Goal: Contribute content: Contribute content

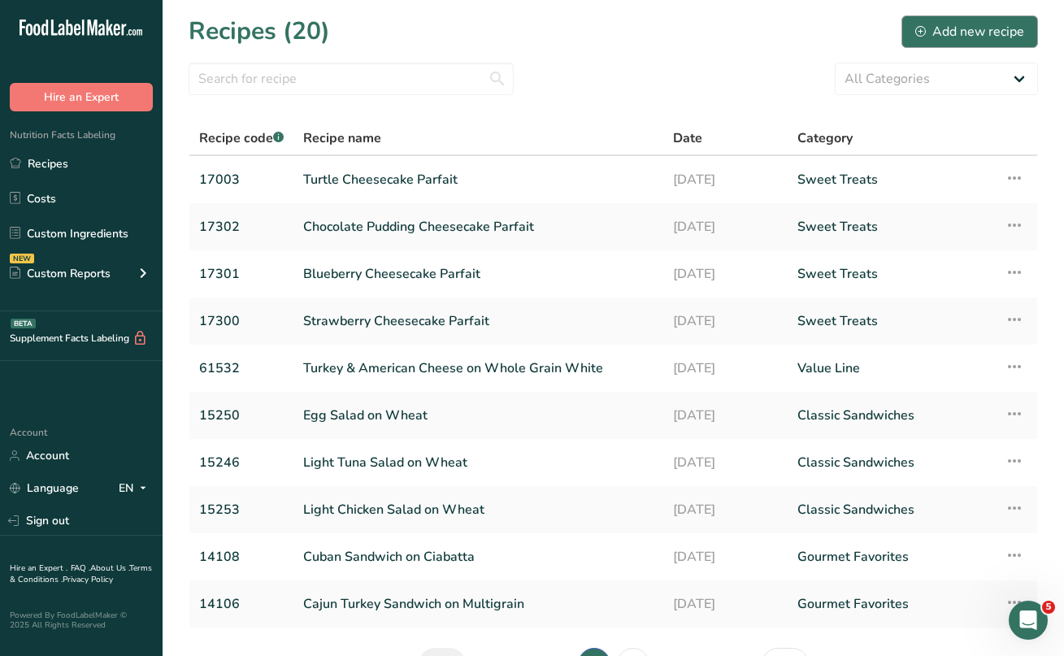
click at [948, 25] on div "Add new recipe" at bounding box center [970, 32] width 109 height 20
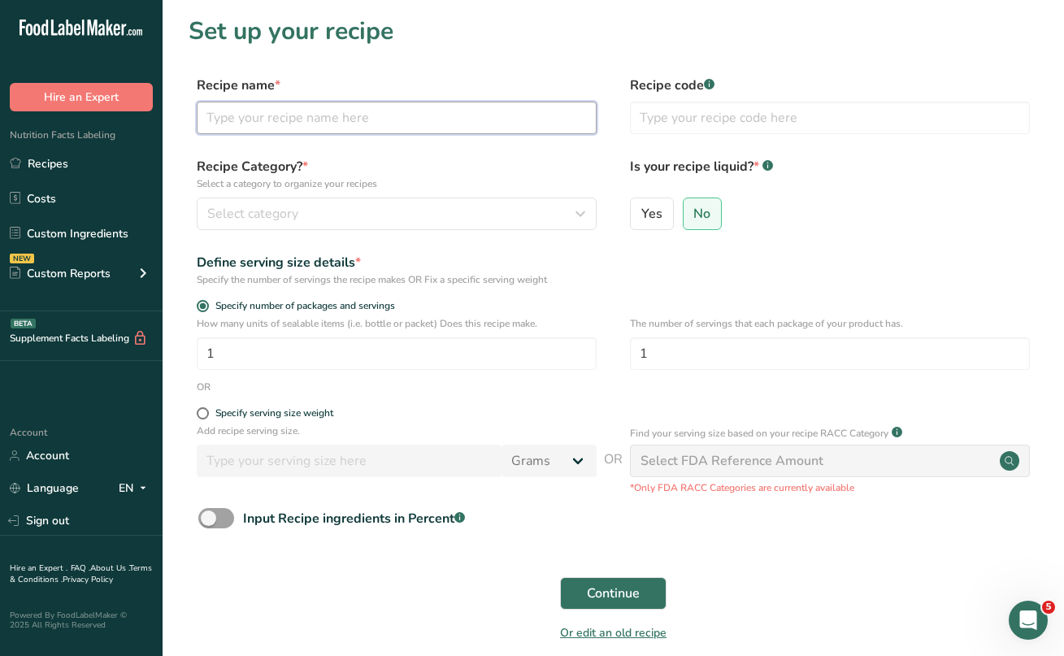
click at [347, 124] on input "text" at bounding box center [397, 118] width 400 height 33
drag, startPoint x: 338, startPoint y: 221, endPoint x: 823, endPoint y: -53, distance: 556.7
click at [823, 0] on html ".a-20{fill:#fff;} Hire an Expert Nutrition Facts Labeling Recipes Costs Custom …" at bounding box center [532, 365] width 1064 height 730
click at [311, 122] on input "text" at bounding box center [397, 118] width 400 height 33
type input "Flame Roasted Fuji Apple Parfait"
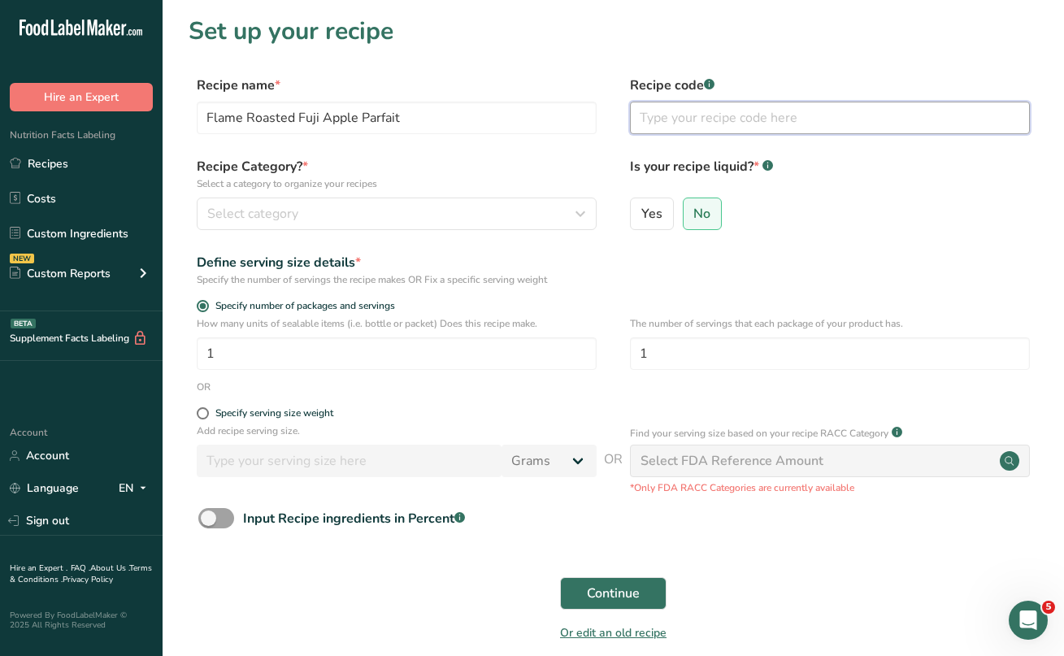
click at [643, 124] on input "text" at bounding box center [830, 118] width 400 height 33
type input "17004"
click at [375, 215] on div "Select category" at bounding box center [391, 214] width 369 height 20
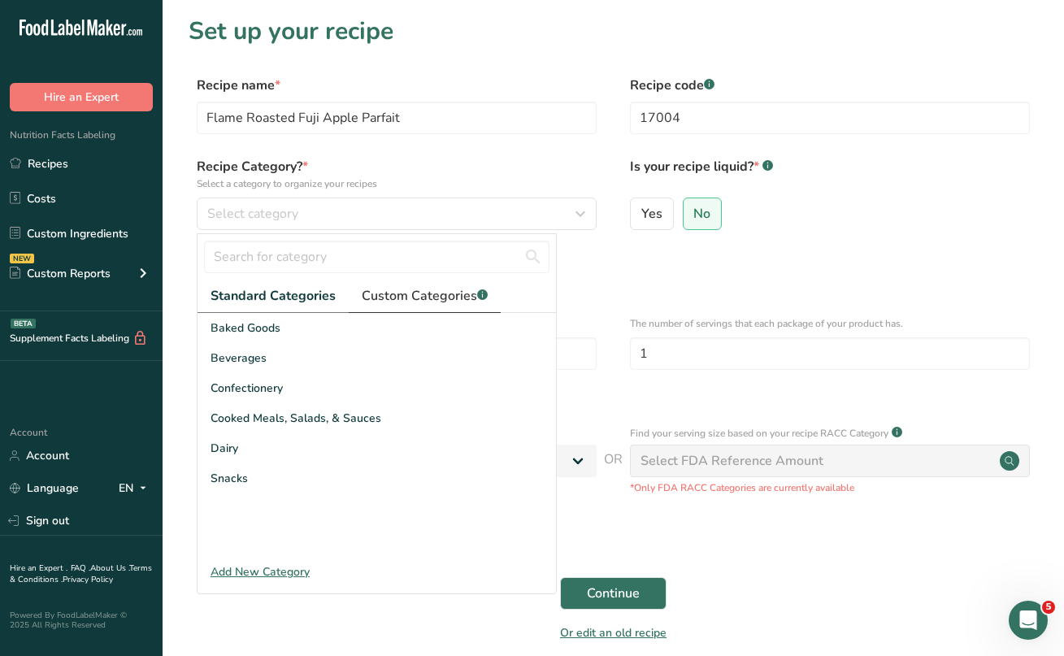
click at [388, 294] on span "Custom Categories .a-a{fill:#347362;}.b-a{fill:#fff;}" at bounding box center [425, 296] width 126 height 20
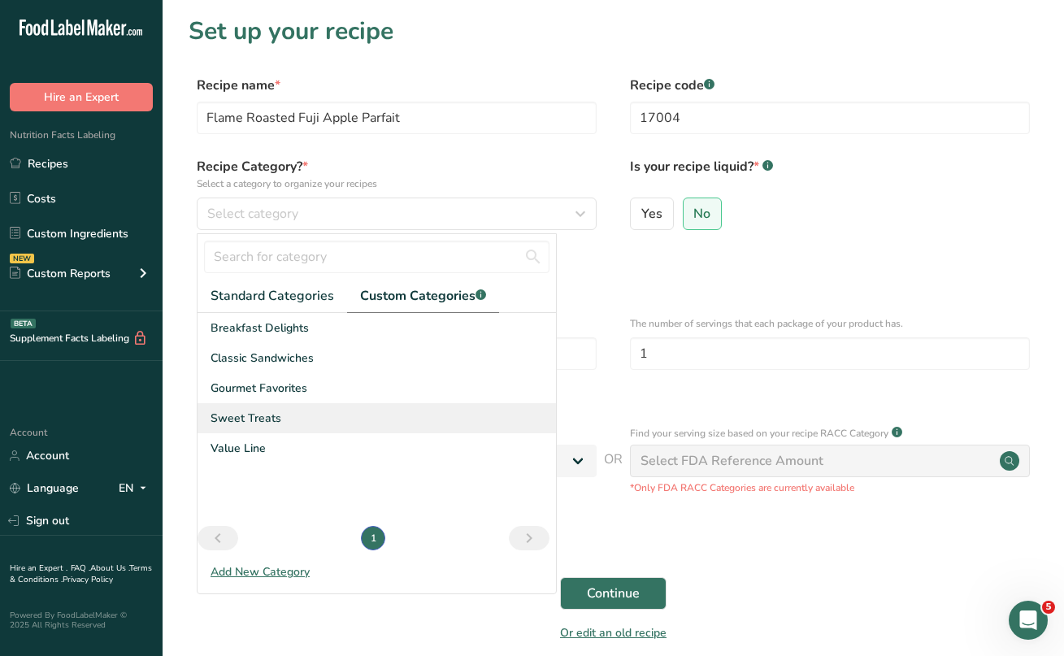
click at [268, 415] on span "Sweet Treats" at bounding box center [246, 418] width 71 height 17
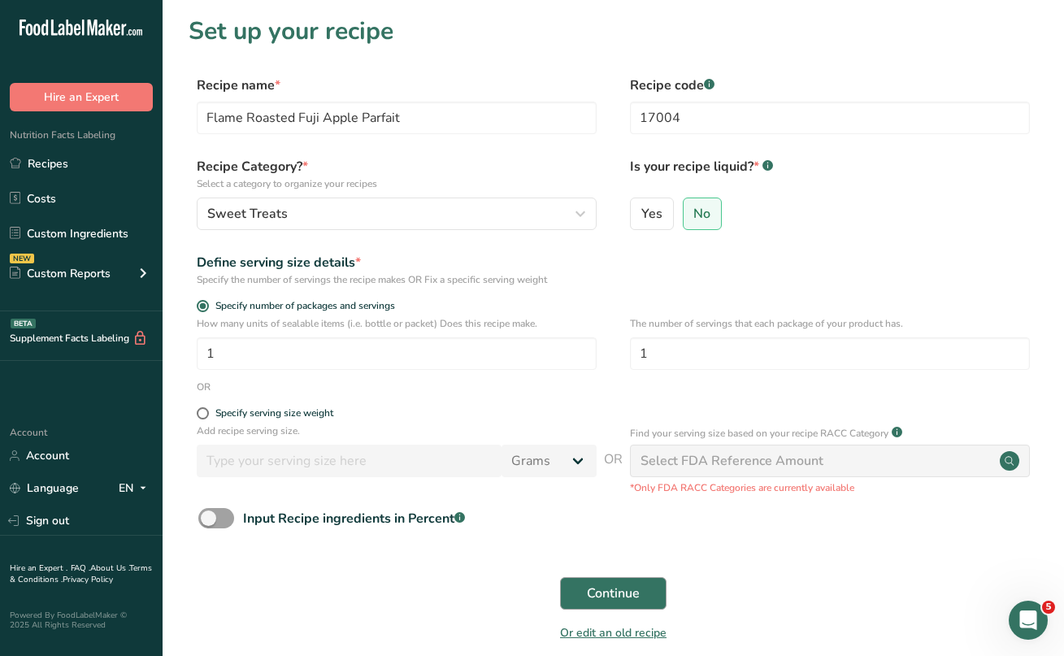
click at [601, 595] on span "Continue" at bounding box center [613, 594] width 53 height 20
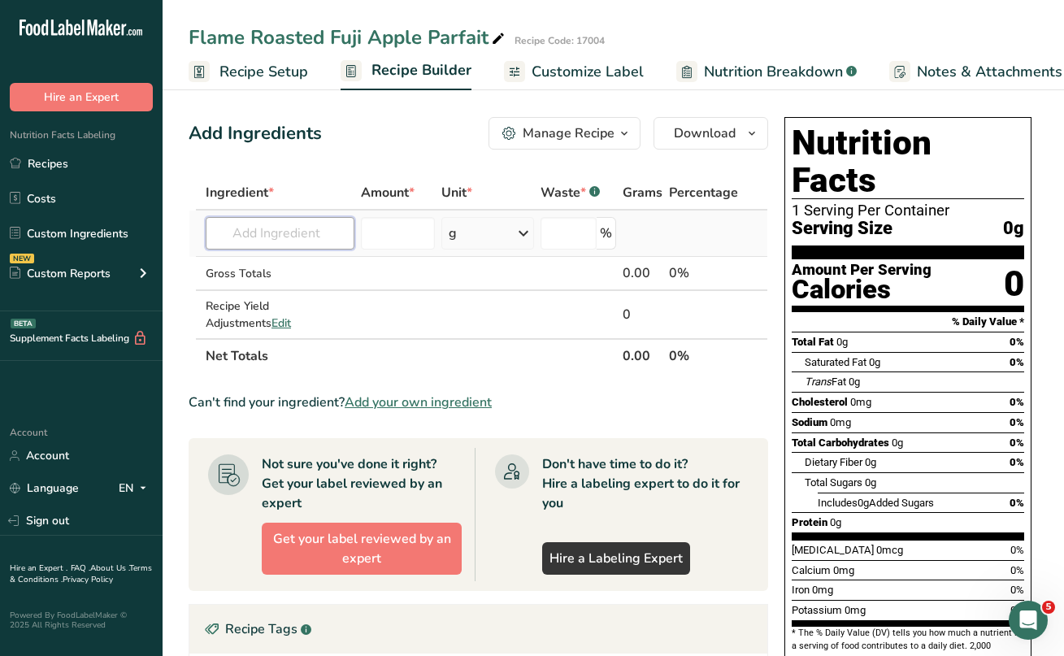
click at [263, 237] on input "text" at bounding box center [280, 233] width 149 height 33
type input "c"
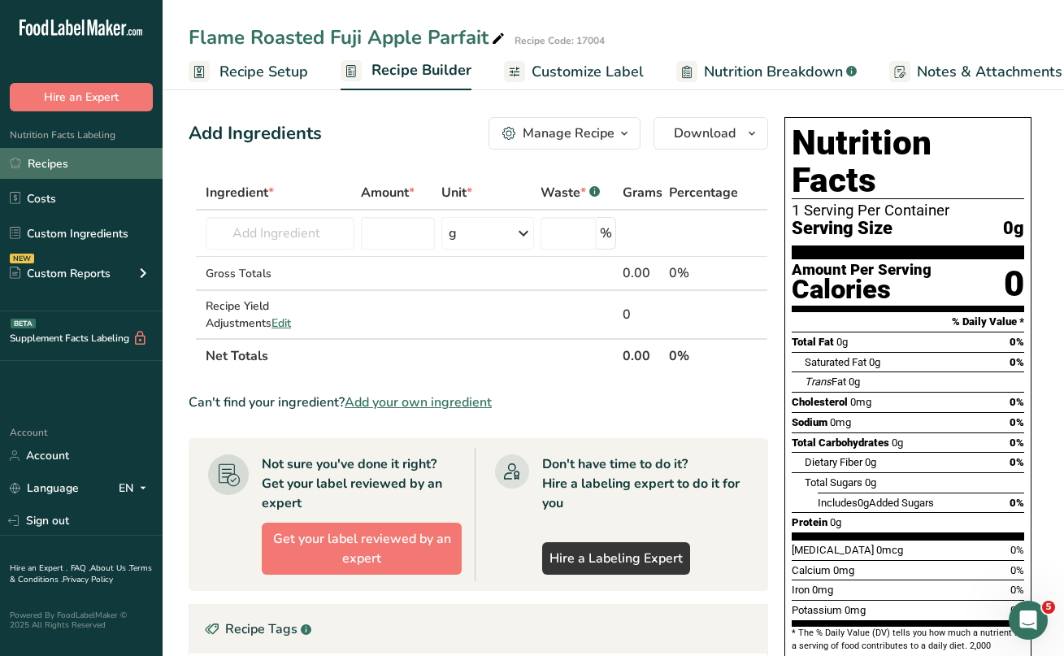
click at [75, 168] on link "Recipes" at bounding box center [81, 163] width 163 height 31
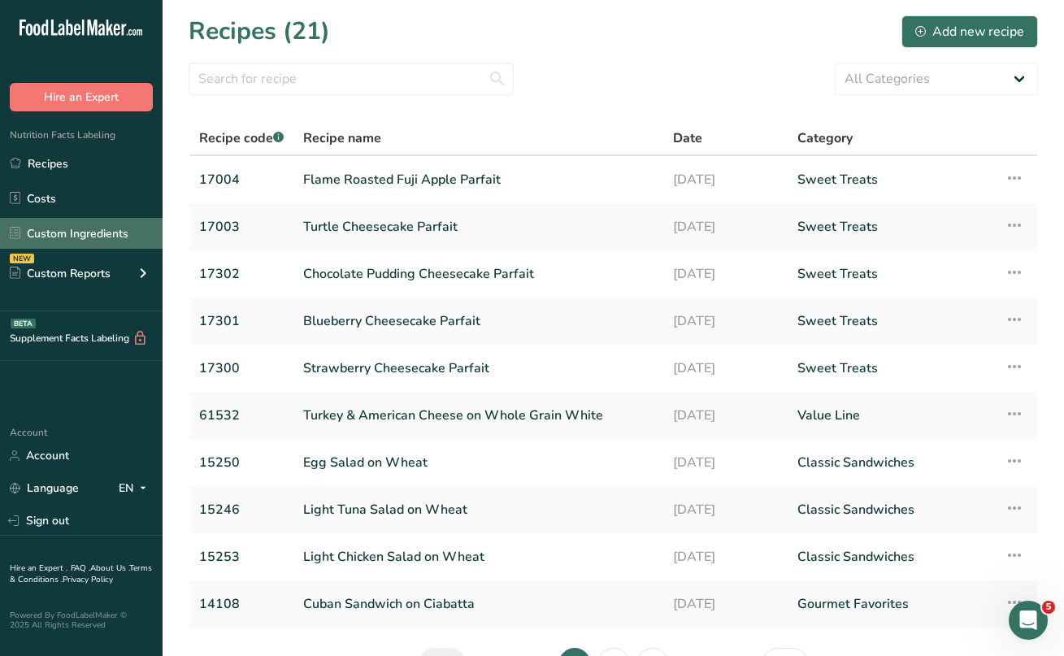
click at [103, 232] on link "Custom Ingredients" at bounding box center [81, 233] width 163 height 31
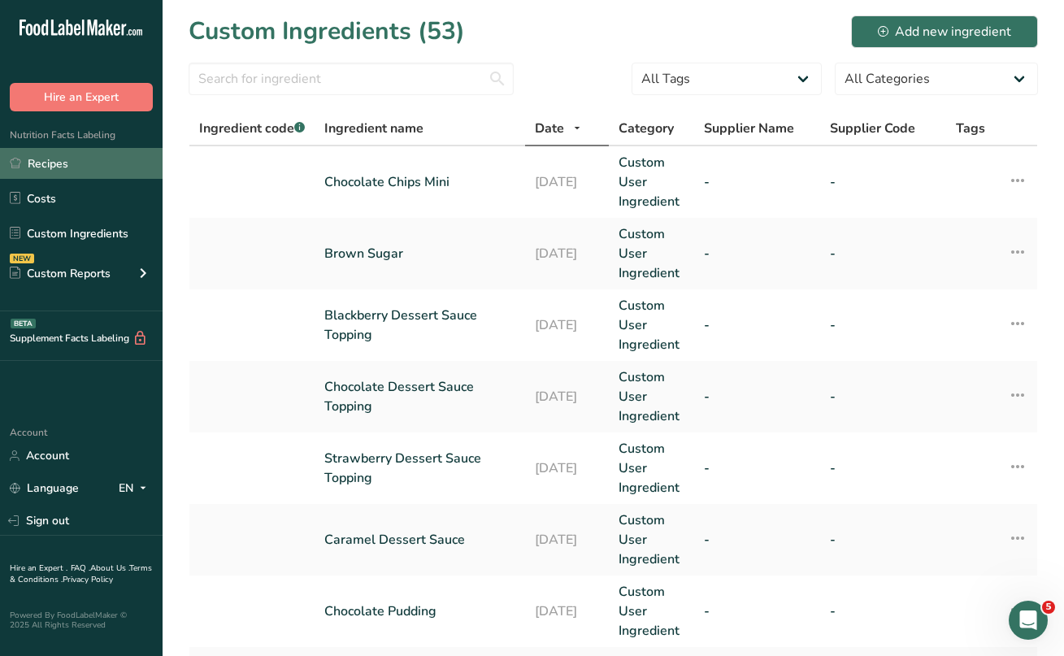
click at [71, 168] on link "Recipes" at bounding box center [81, 163] width 163 height 31
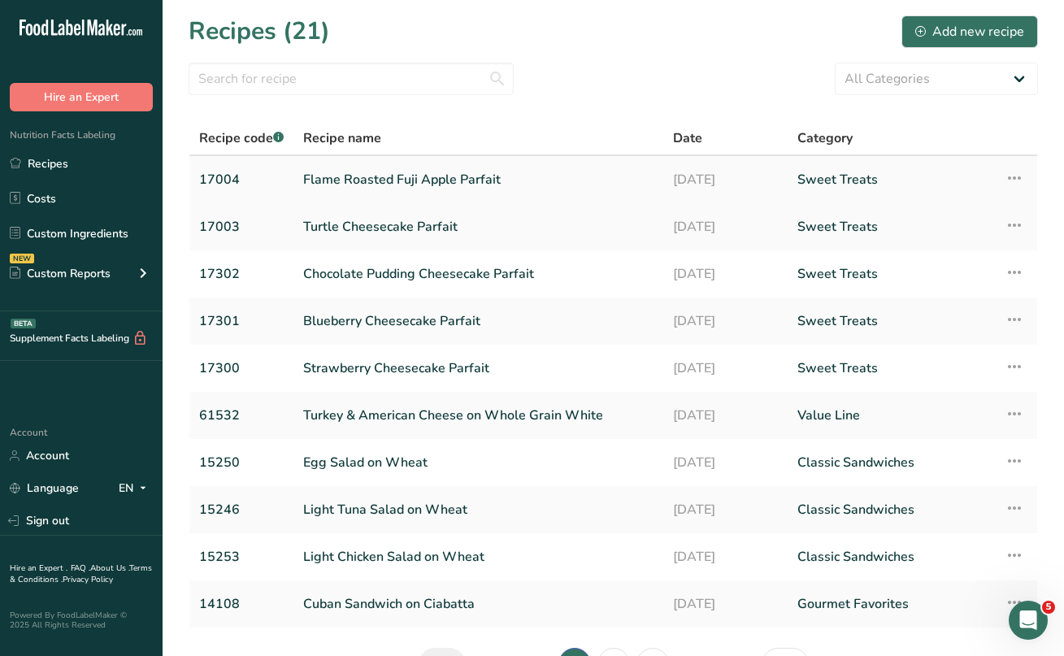
click at [376, 174] on link "Flame Roasted Fuji Apple Parfait" at bounding box center [478, 180] width 350 height 34
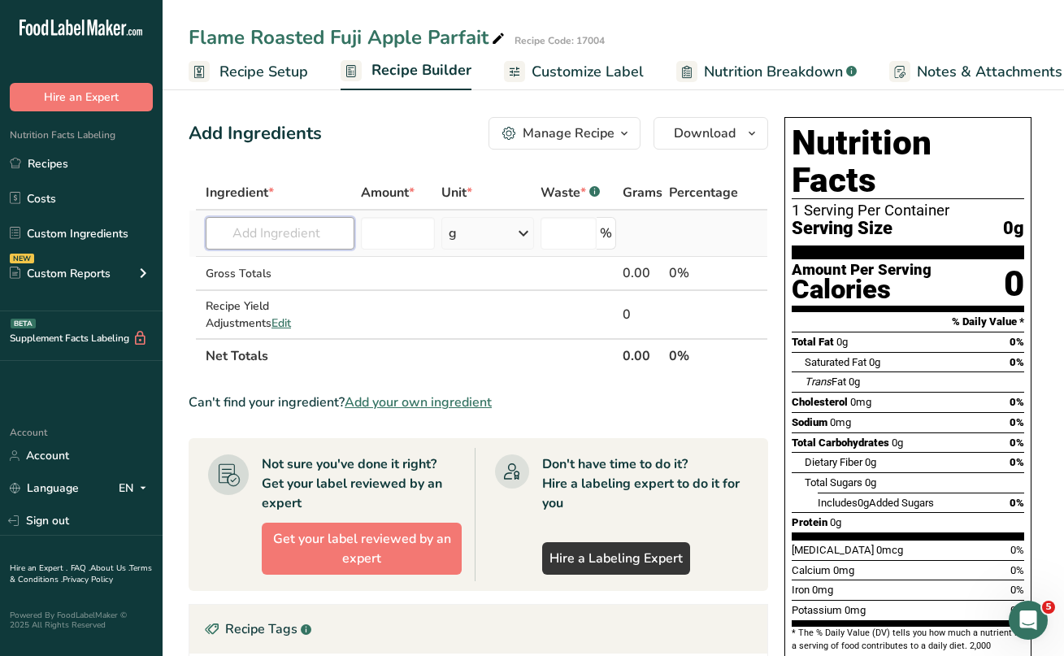
click at [275, 239] on input "text" at bounding box center [280, 233] width 149 height 33
type input "Flame"
click at [256, 268] on p "Flame Roasted Fuji Apples" at bounding box center [295, 266] width 153 height 17
type input "Flame Roasted Fuji Apples"
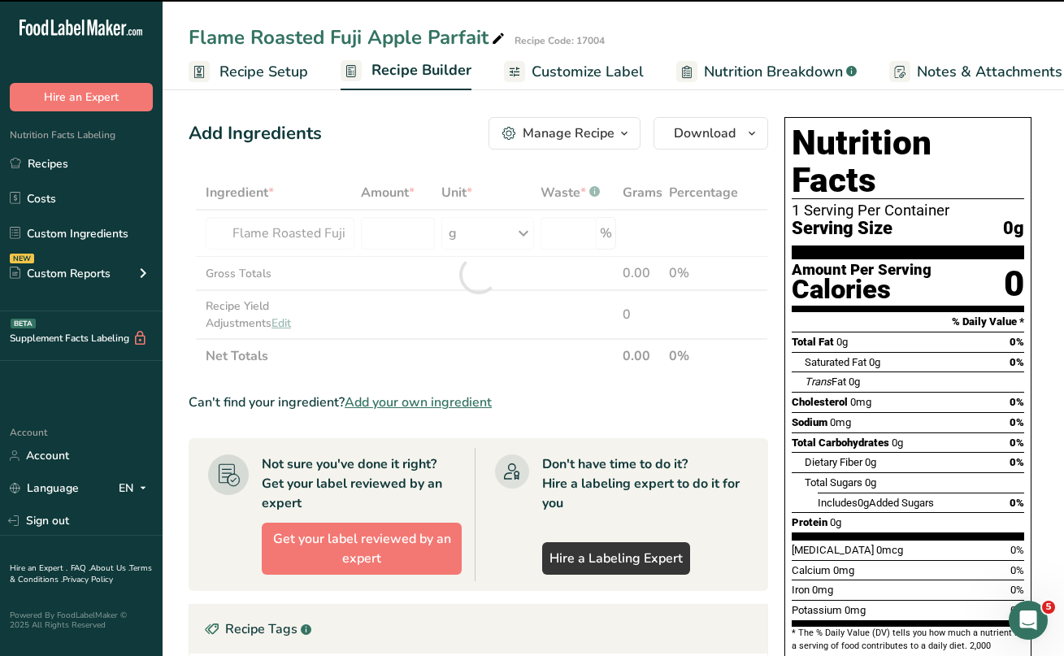
type input "0"
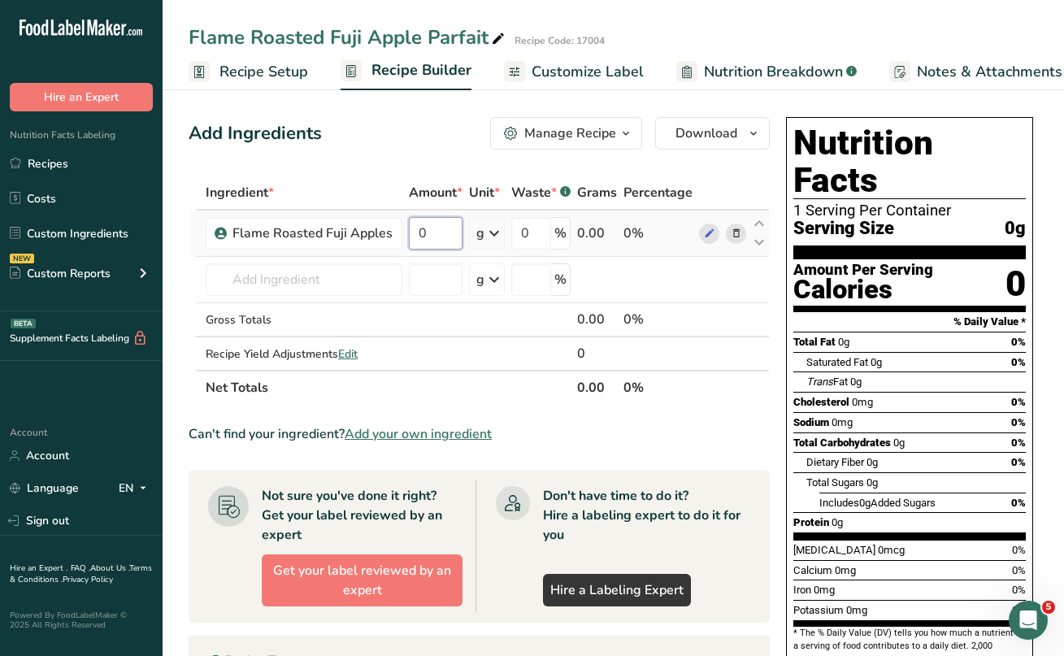
click at [444, 233] on input "0" at bounding box center [436, 233] width 54 height 33
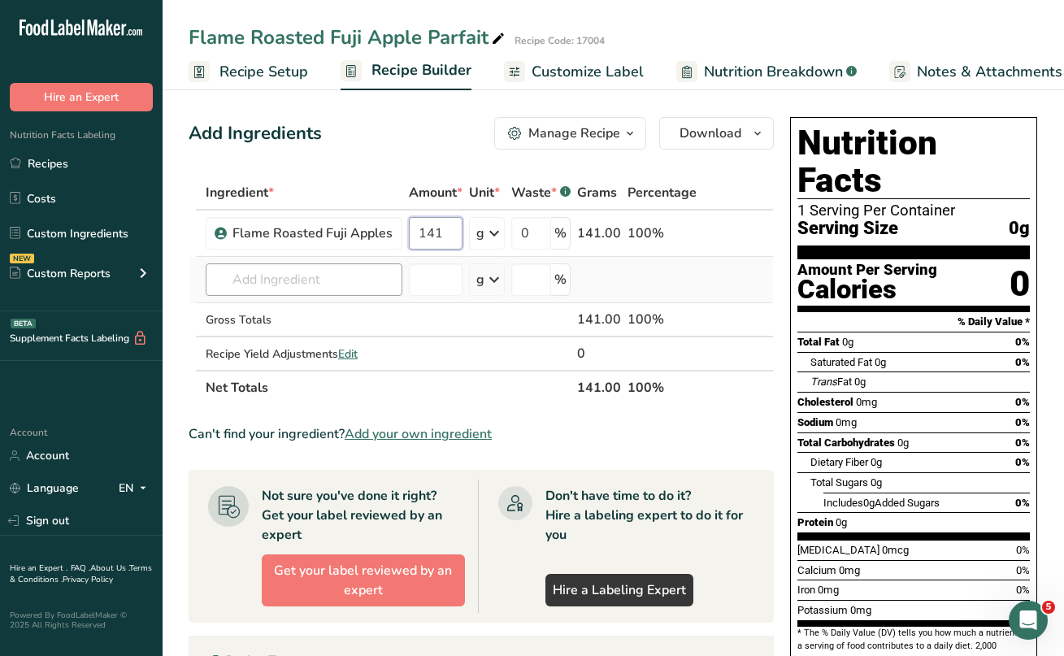
type input "141"
click at [234, 285] on div "Ingredient * Amount * Unit * Waste * .a-a{fill:#347362;}.b-a{fill:#fff;} Grams …" at bounding box center [481, 290] width 585 height 229
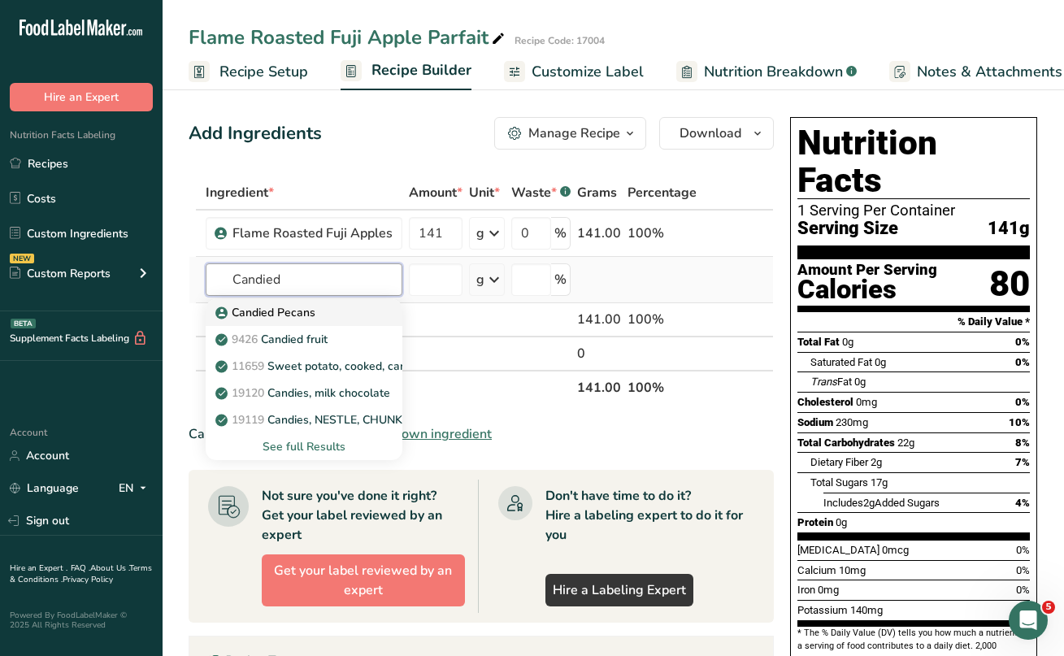
type input "Candied"
click at [245, 309] on p "Candied Pecans" at bounding box center [267, 312] width 97 height 17
type input "Candied Pecans"
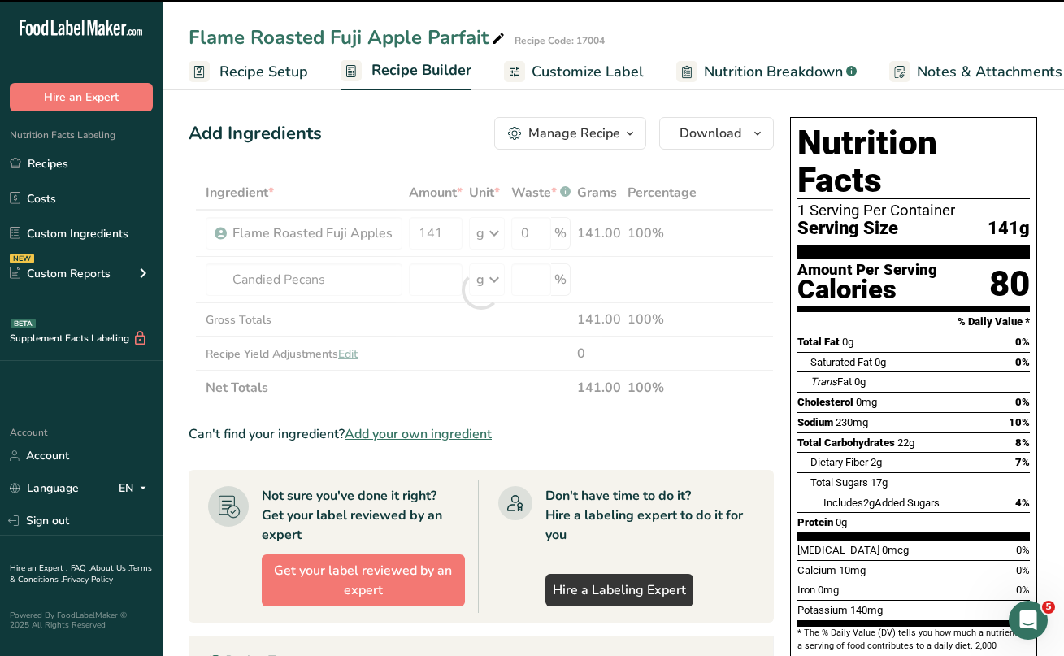
type input "0"
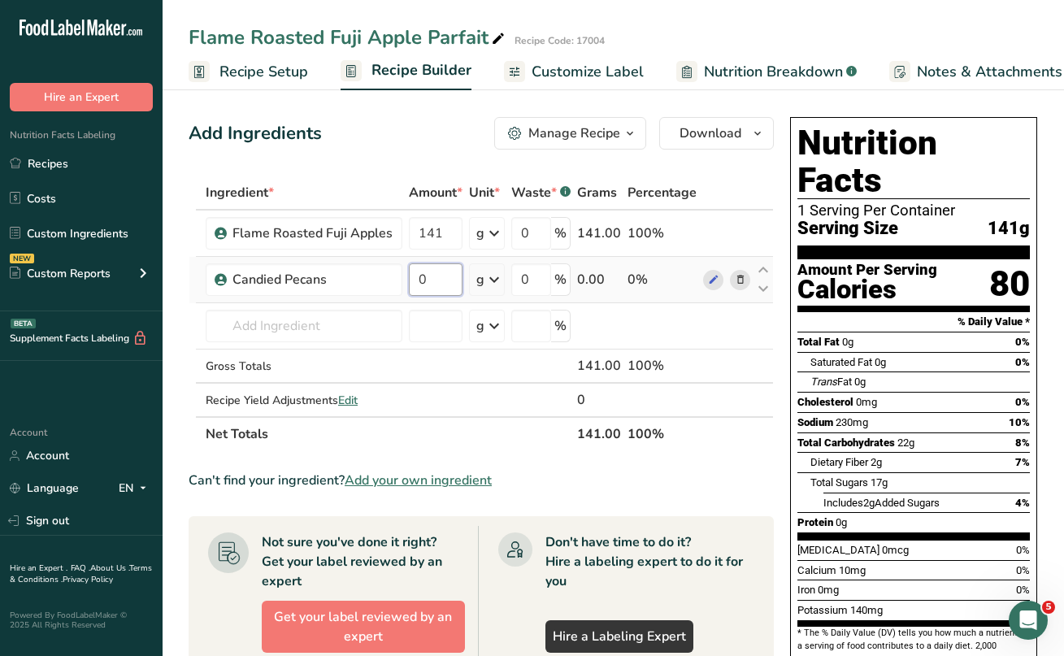
drag, startPoint x: 438, startPoint y: 270, endPoint x: 413, endPoint y: 270, distance: 25.2
click at [413, 270] on input "0" at bounding box center [436, 279] width 54 height 33
type input "57"
click at [267, 320] on div "Ingredient * Amount * Unit * Waste * .a-a{fill:#347362;}.b-a{fill:#fff;} Grams …" at bounding box center [481, 314] width 585 height 276
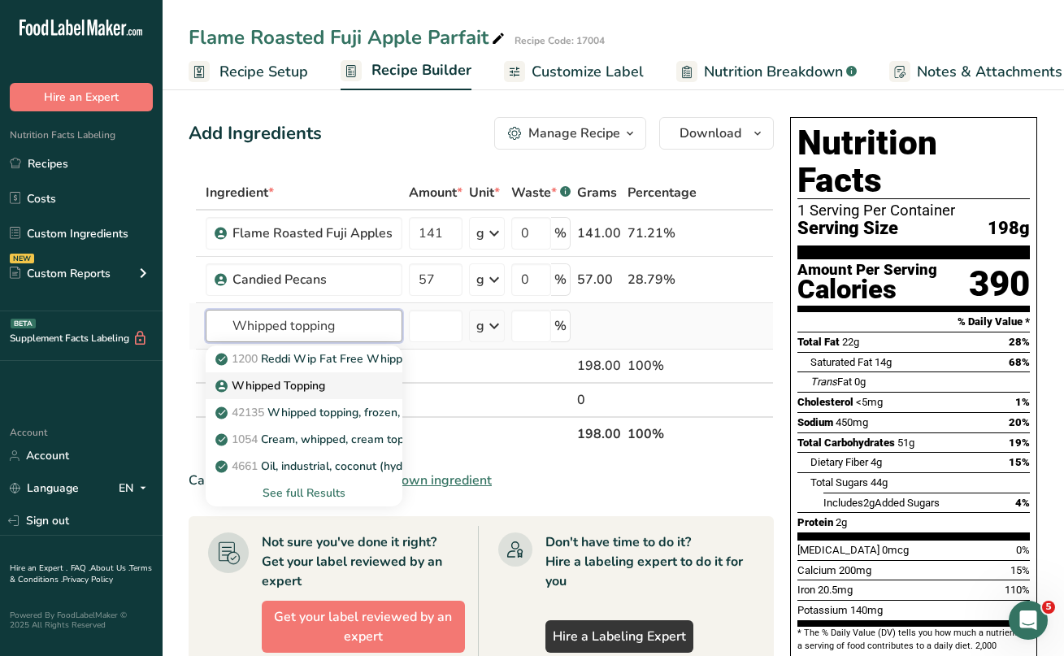
type input "Whipped topping"
click at [280, 377] on p "Whipped Topping" at bounding box center [272, 385] width 107 height 17
type input "Whipped Topping"
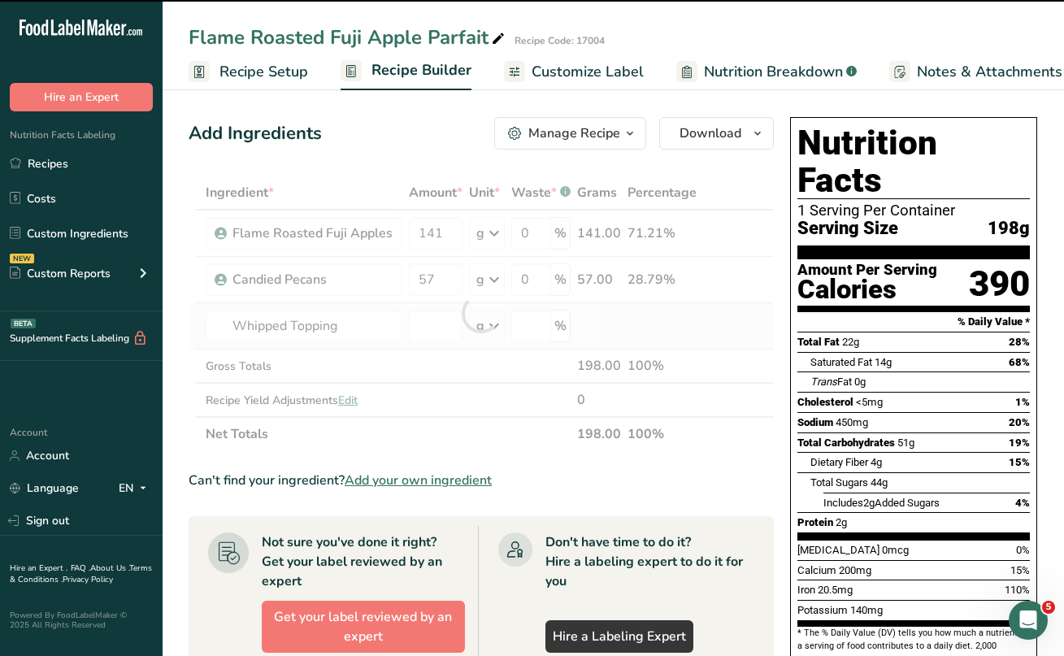
type input "0"
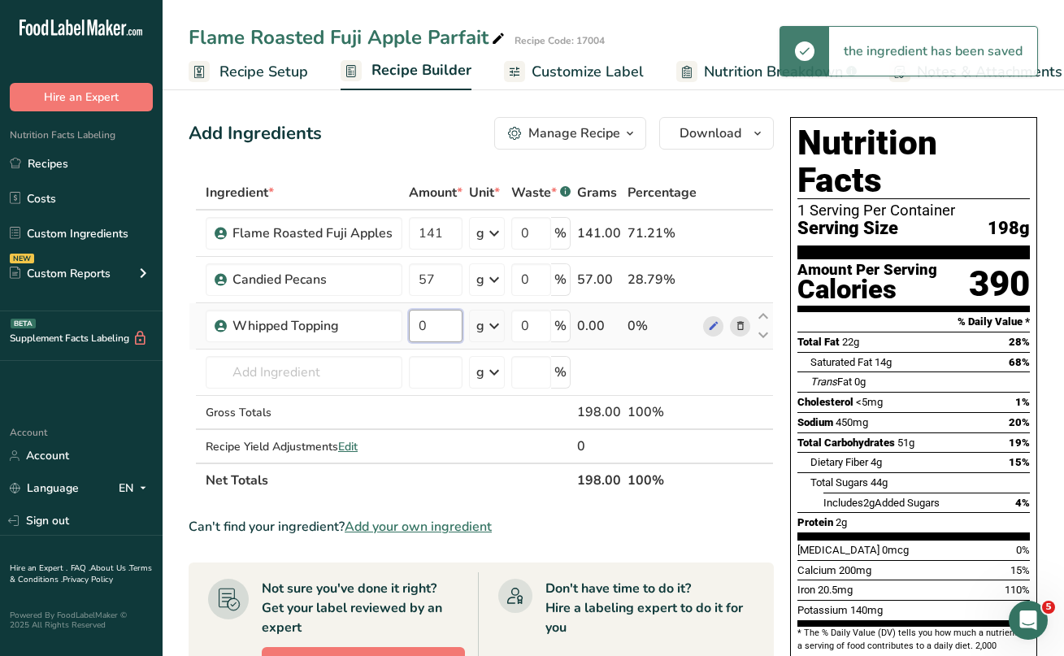
drag, startPoint x: 441, startPoint y: 327, endPoint x: 402, endPoint y: 327, distance: 38.2
click at [402, 327] on tr "Whipped Topping 0 g Weight Units g kg mg See more Volume Units l Volume units r…" at bounding box center [481, 326] width 584 height 46
type input "28"
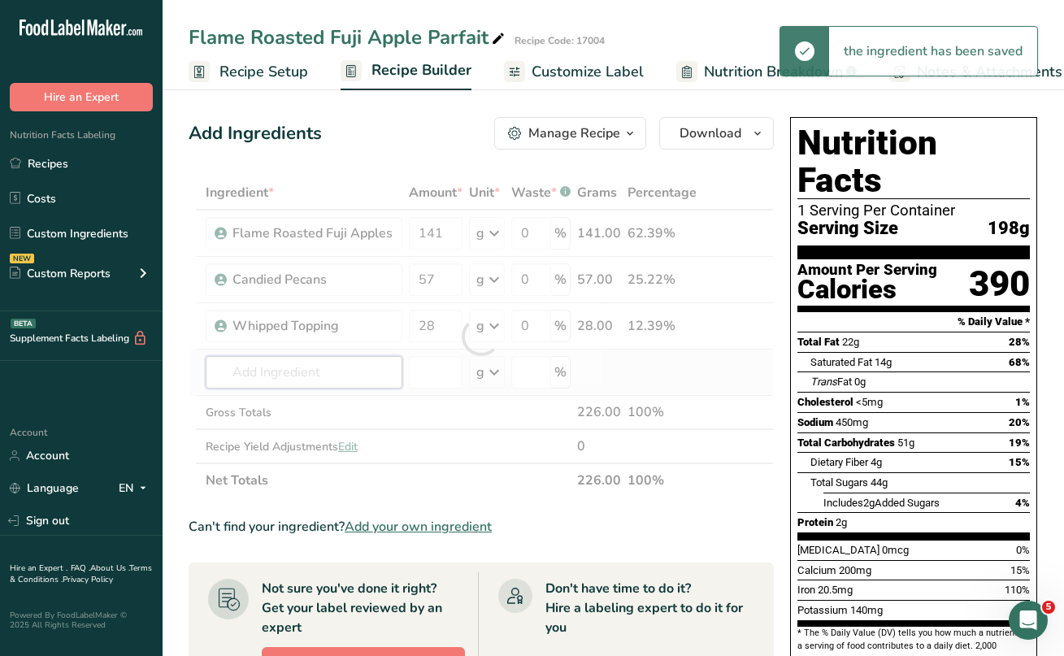
click at [298, 360] on div "Ingredient * Amount * Unit * Waste * .a-a{fill:#347362;}.b-a{fill:#fff;} Grams …" at bounding box center [481, 337] width 585 height 322
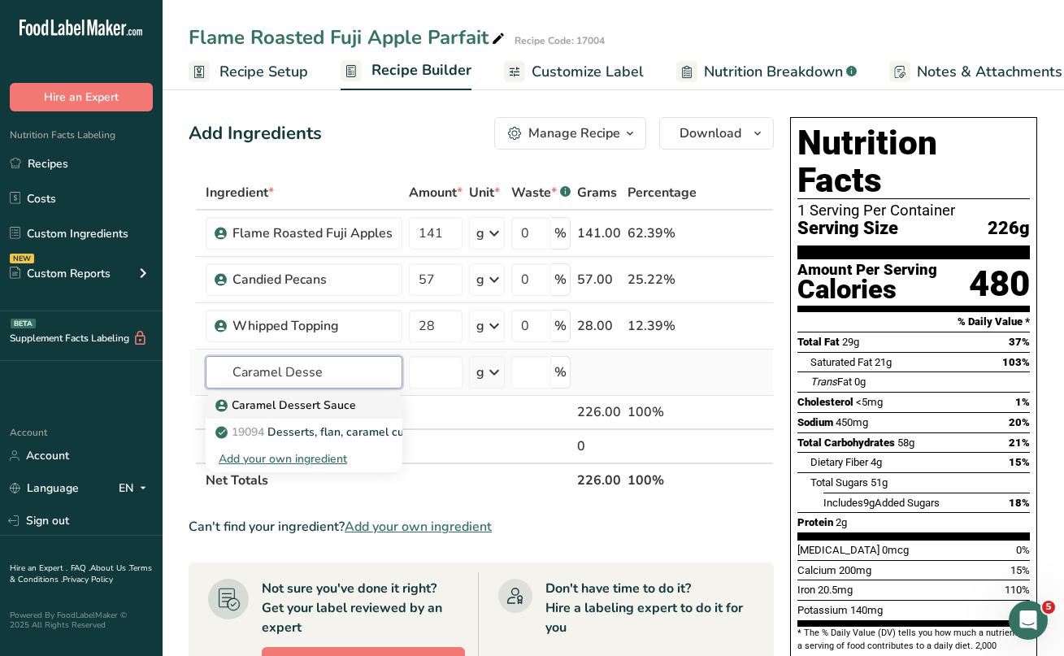
type input "Caramel Desse"
click at [300, 404] on p "Caramel Dessert Sauce" at bounding box center [287, 405] width 137 height 17
type input "Caramel Dessert Sauce"
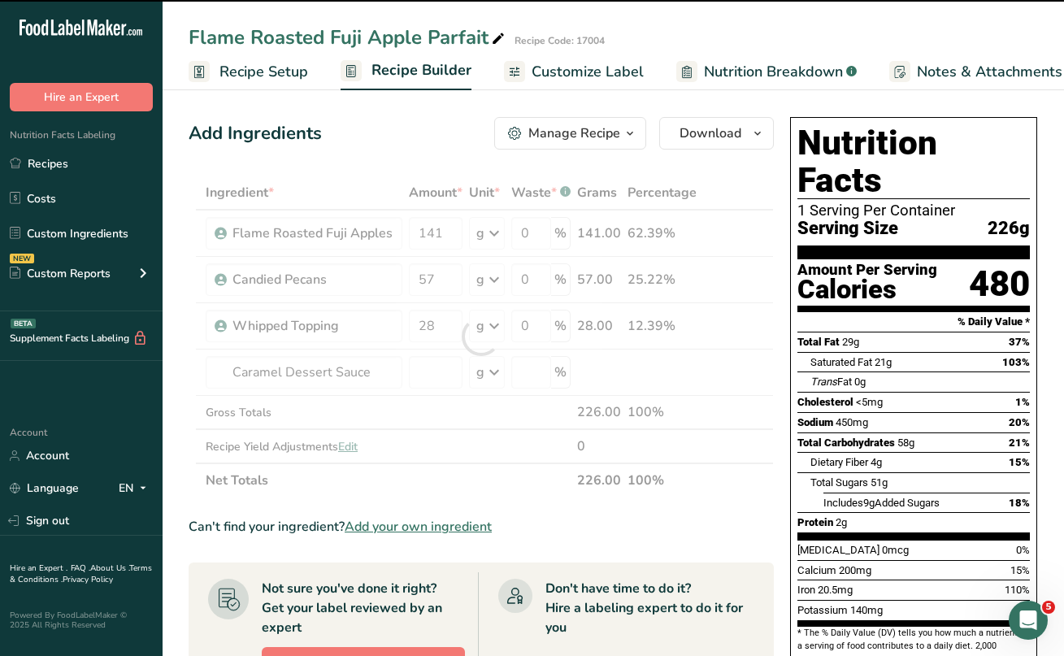
type input "0"
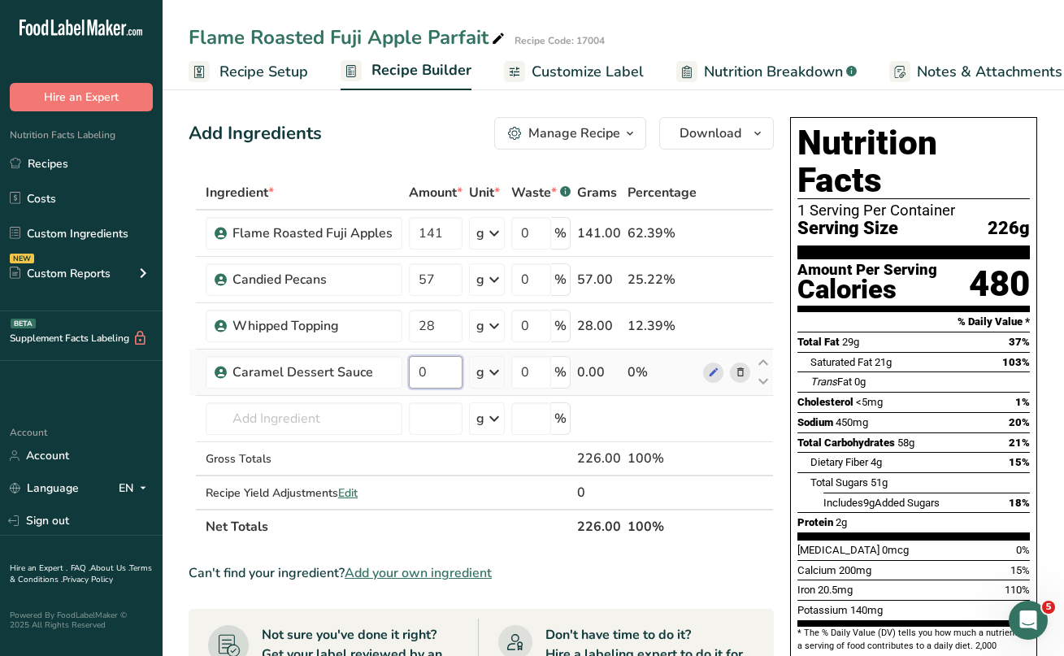
drag, startPoint x: 426, startPoint y: 370, endPoint x: 406, endPoint y: 371, distance: 20.3
click at [406, 371] on td "0" at bounding box center [436, 373] width 60 height 46
type input "21"
click at [768, 100] on section "Add Ingredients Manage Recipe Delete Recipe Duplicate Recipe Scale Recipe Save …" at bounding box center [614, 643] width 902 height 1117
drag, startPoint x: 448, startPoint y: 276, endPoint x: 410, endPoint y: 274, distance: 38.3
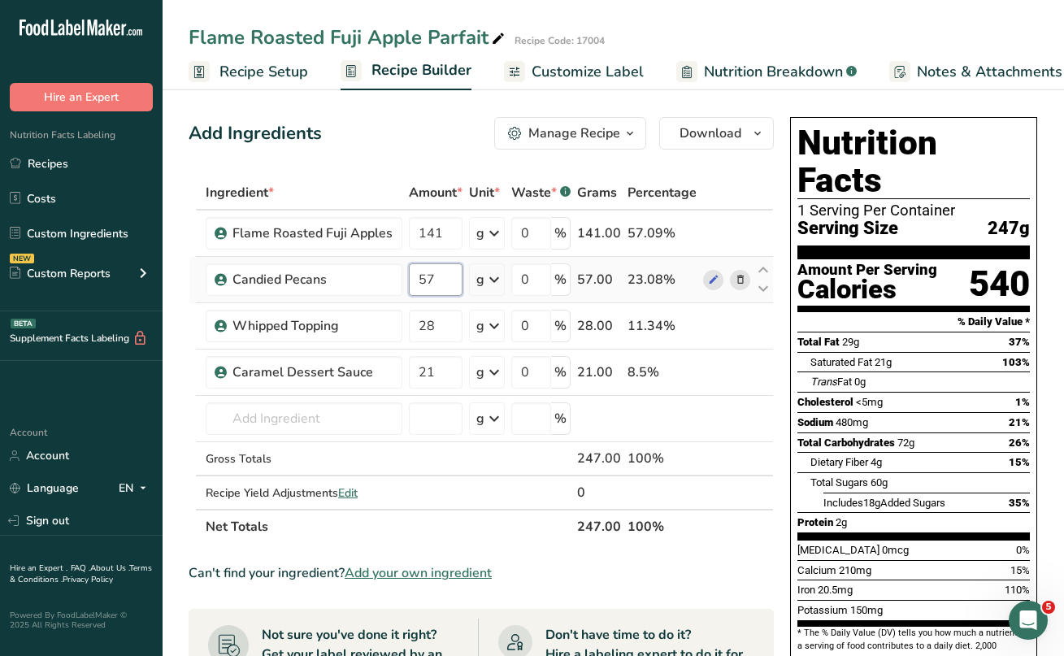
click at [410, 274] on input "57" at bounding box center [436, 279] width 54 height 33
type input "43"
click at [777, 106] on section "Add Ingredients Manage Recipe Delete Recipe Duplicate Recipe Scale Recipe Save …" at bounding box center [614, 643] width 902 height 1117
drag, startPoint x: 433, startPoint y: 370, endPoint x: 415, endPoint y: 372, distance: 18.9
click at [415, 372] on input "21" at bounding box center [436, 372] width 54 height 33
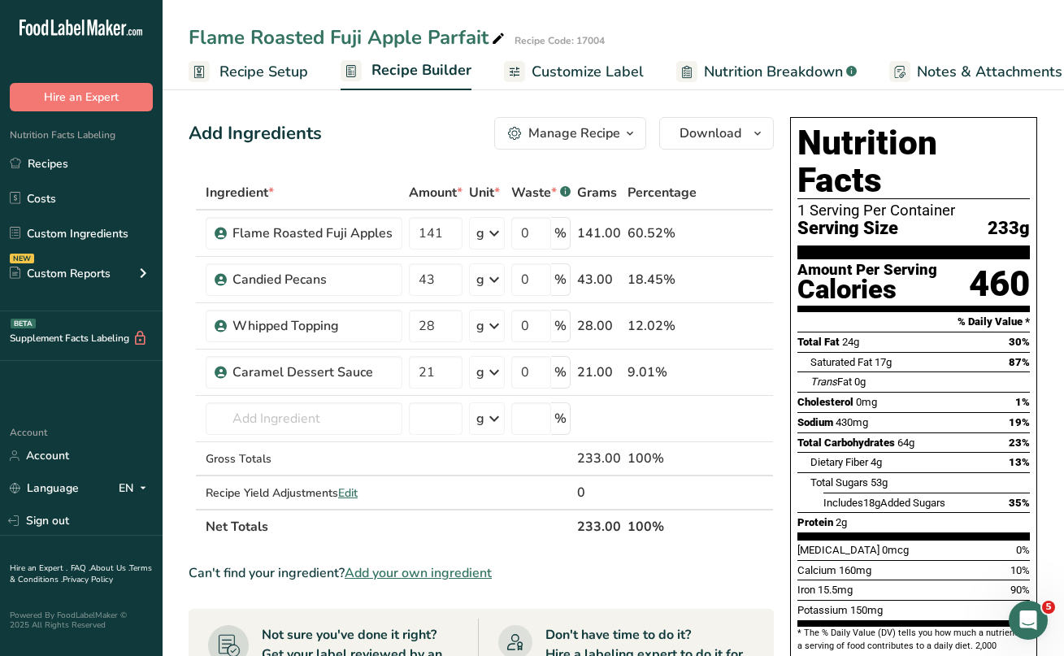
click at [746, 38] on div "Flame Roasted Fuji Apple Parfait Recipe Code: 17004" at bounding box center [614, 37] width 902 height 29
drag, startPoint x: 451, startPoint y: 233, endPoint x: 418, endPoint y: 233, distance: 33.3
click at [418, 233] on input "141" at bounding box center [436, 233] width 54 height 33
click at [588, 160] on div "Add Ingredients Manage Recipe Delete Recipe Duplicate Recipe Scale Recipe Save …" at bounding box center [486, 643] width 595 height 1065
drag, startPoint x: 441, startPoint y: 234, endPoint x: 419, endPoint y: 233, distance: 22.0
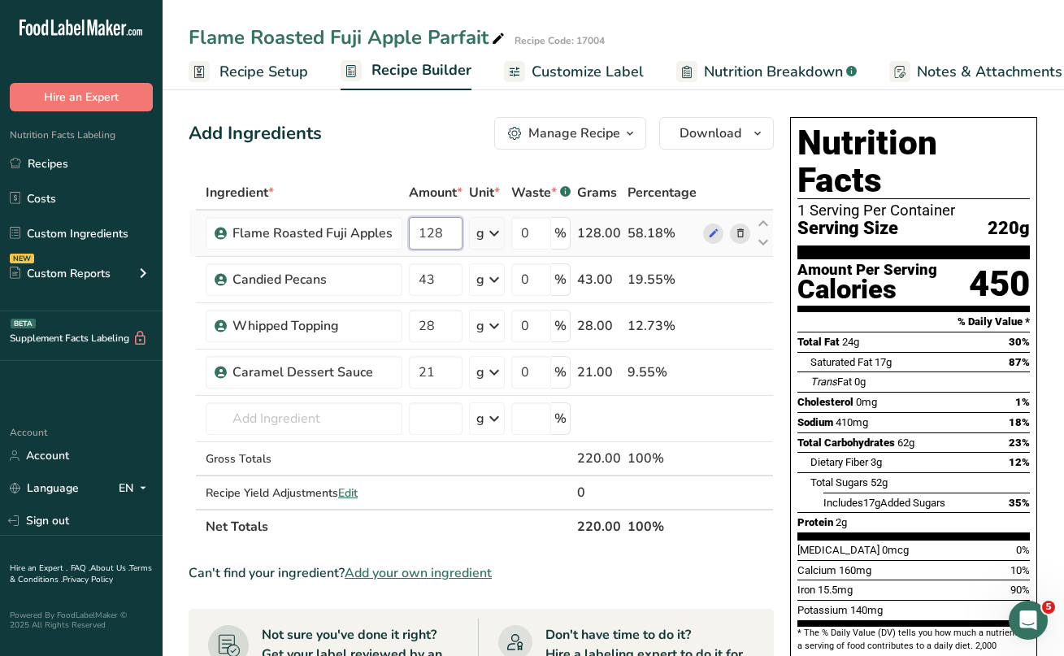
click at [419, 233] on input "128" at bounding box center [436, 233] width 54 height 33
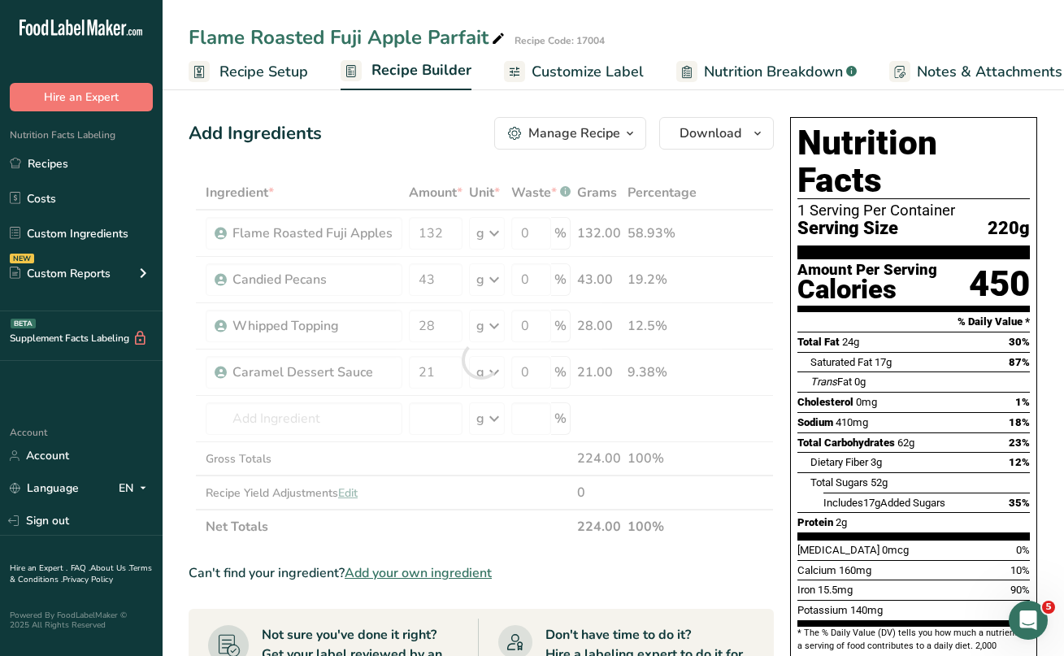
click at [420, 136] on div "Add Ingredients Manage Recipe Delete Recipe Duplicate Recipe Scale Recipe Save …" at bounding box center [481, 133] width 585 height 33
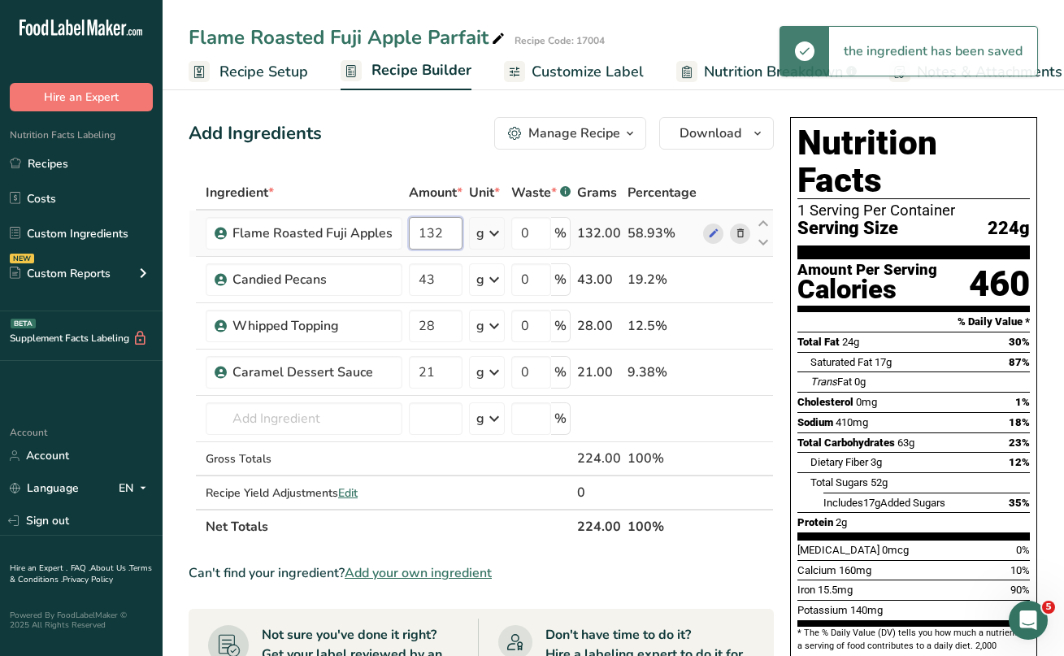
drag, startPoint x: 440, startPoint y: 233, endPoint x: 430, endPoint y: 231, distance: 10.1
click at [430, 231] on input "132" at bounding box center [436, 233] width 54 height 33
type input "134"
click at [433, 133] on div "Add Ingredients Manage Recipe Delete Recipe Duplicate Recipe Scale Recipe Save …" at bounding box center [481, 133] width 585 height 33
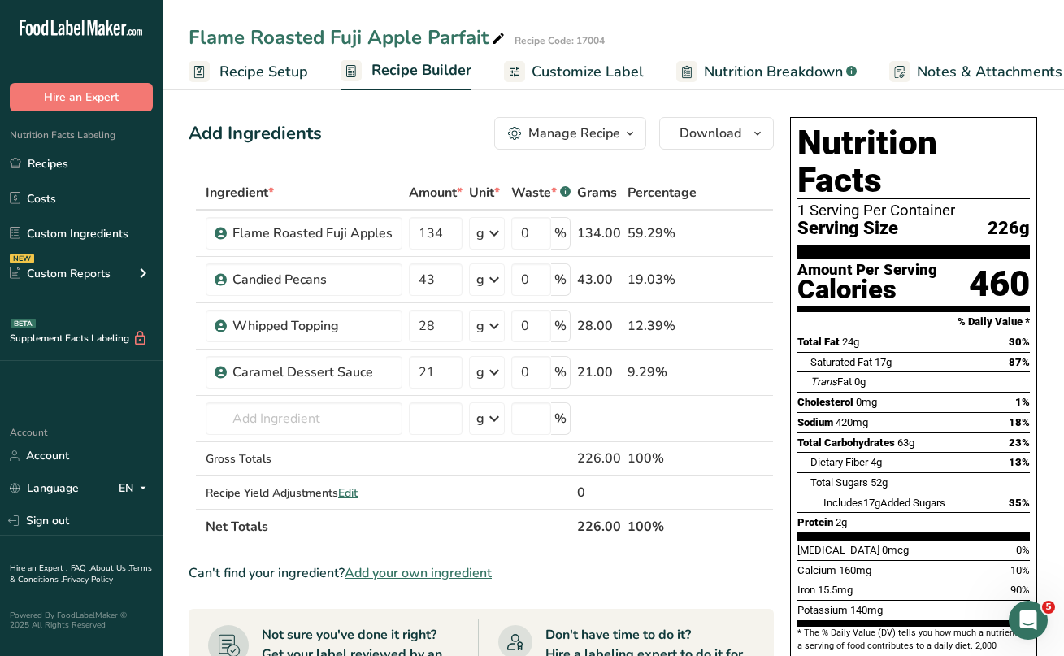
click at [595, 132] on div "Manage Recipe" at bounding box center [575, 134] width 92 height 20
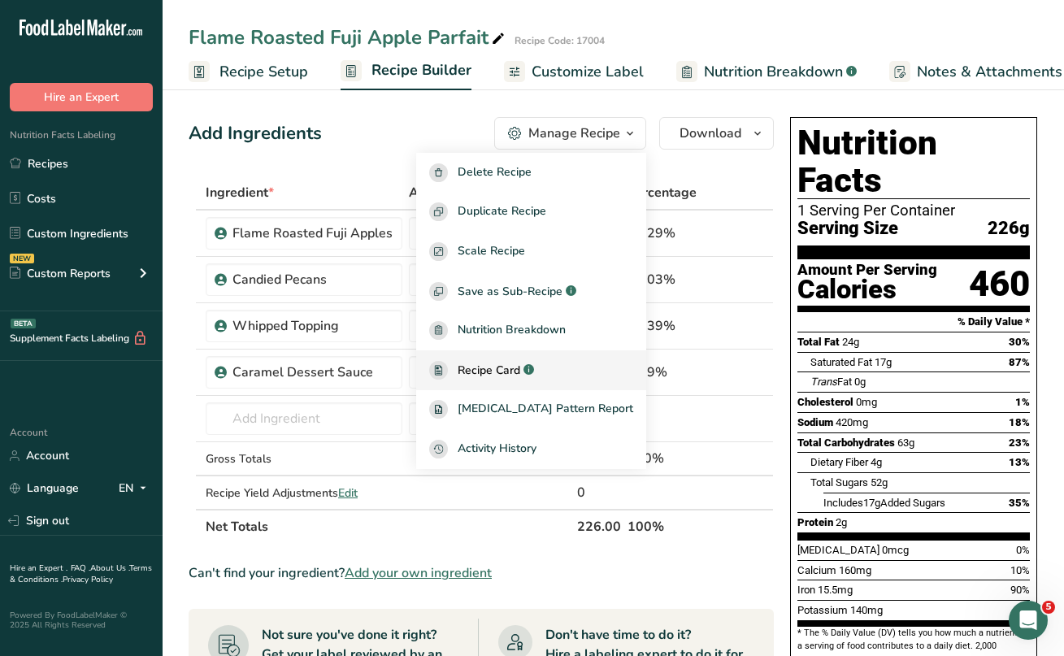
click at [520, 370] on span "Recipe Card" at bounding box center [489, 370] width 63 height 17
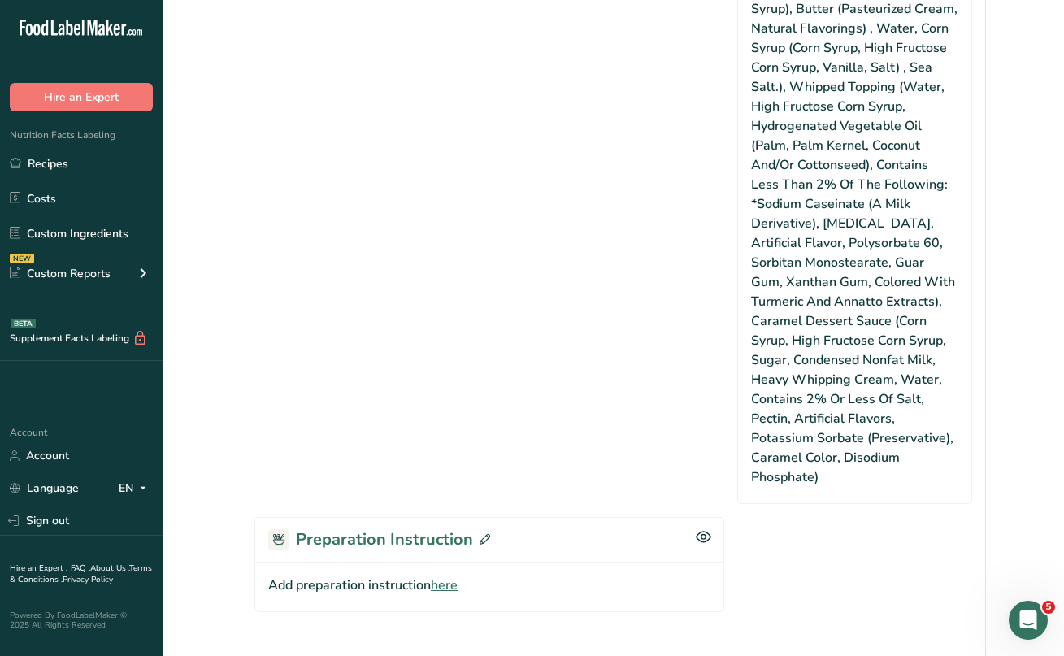
scroll to position [927, 0]
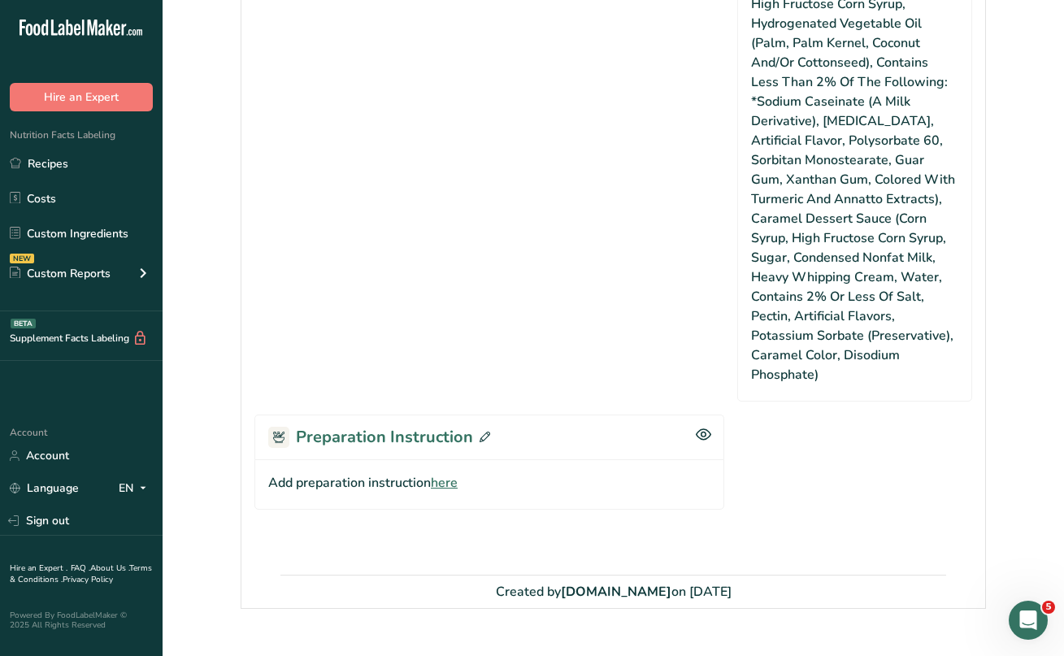
click at [485, 432] on icon at bounding box center [485, 437] width 11 height 11
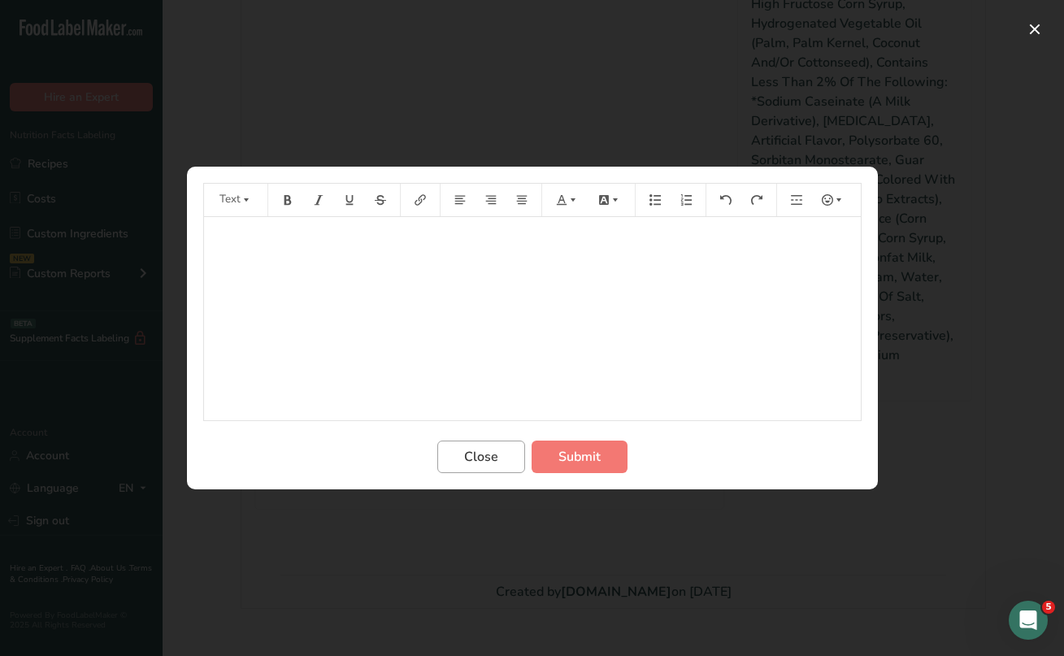
click at [490, 458] on span "Close" at bounding box center [481, 457] width 34 height 20
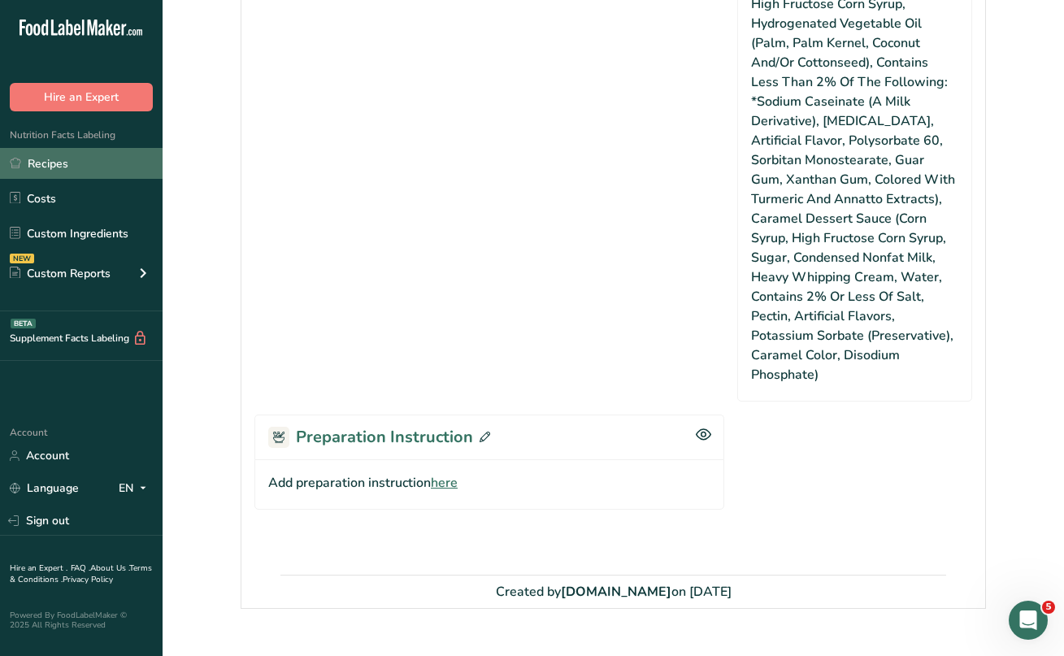
click at [66, 157] on link "Recipes" at bounding box center [81, 163] width 163 height 31
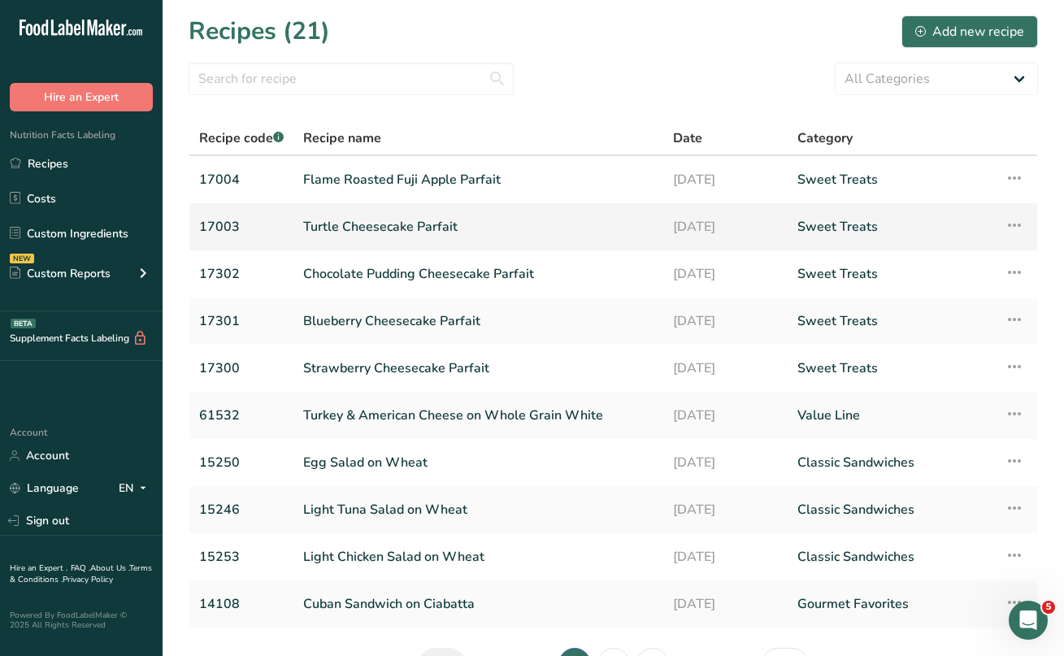
click at [373, 225] on link "Turtle Cheesecake Parfait" at bounding box center [478, 227] width 350 height 34
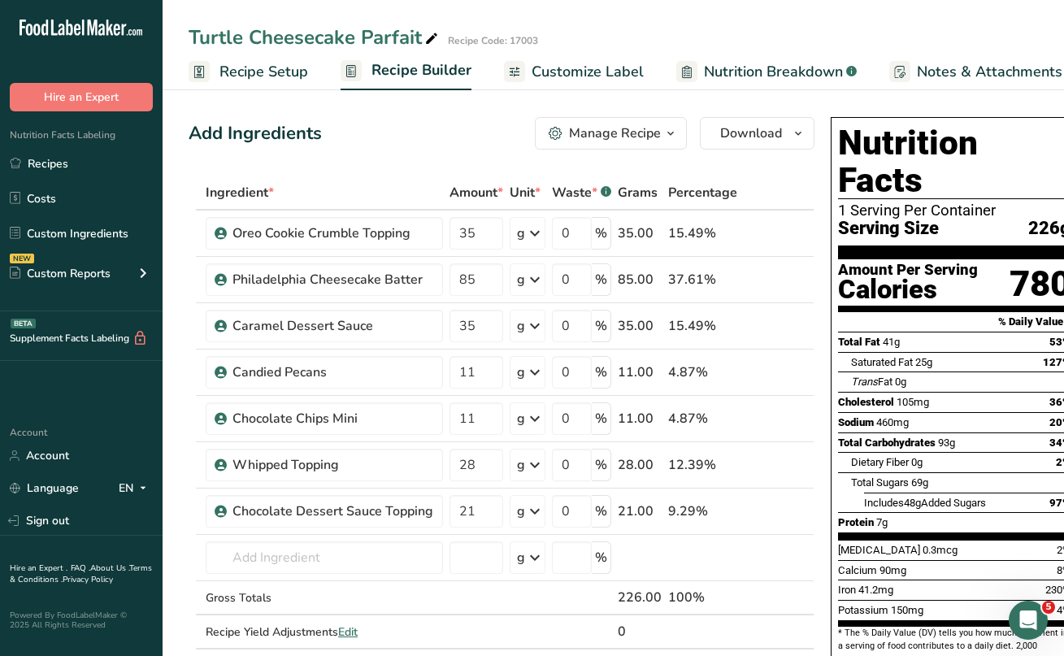
click at [636, 130] on div "Manage Recipe" at bounding box center [615, 134] width 92 height 20
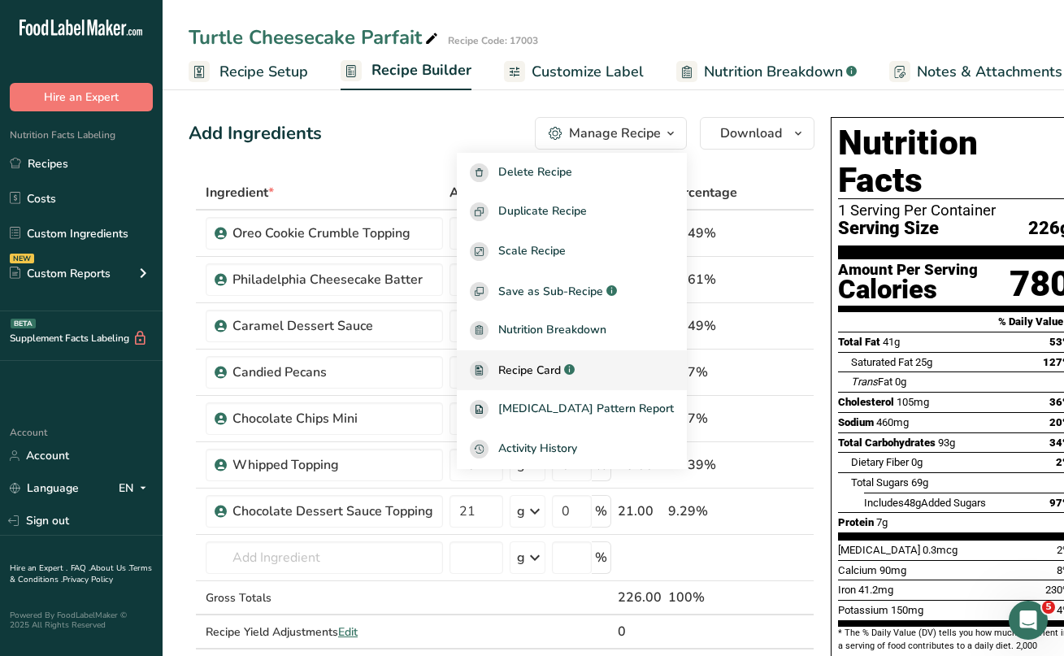
click at [561, 366] on span "Recipe Card" at bounding box center [529, 370] width 63 height 17
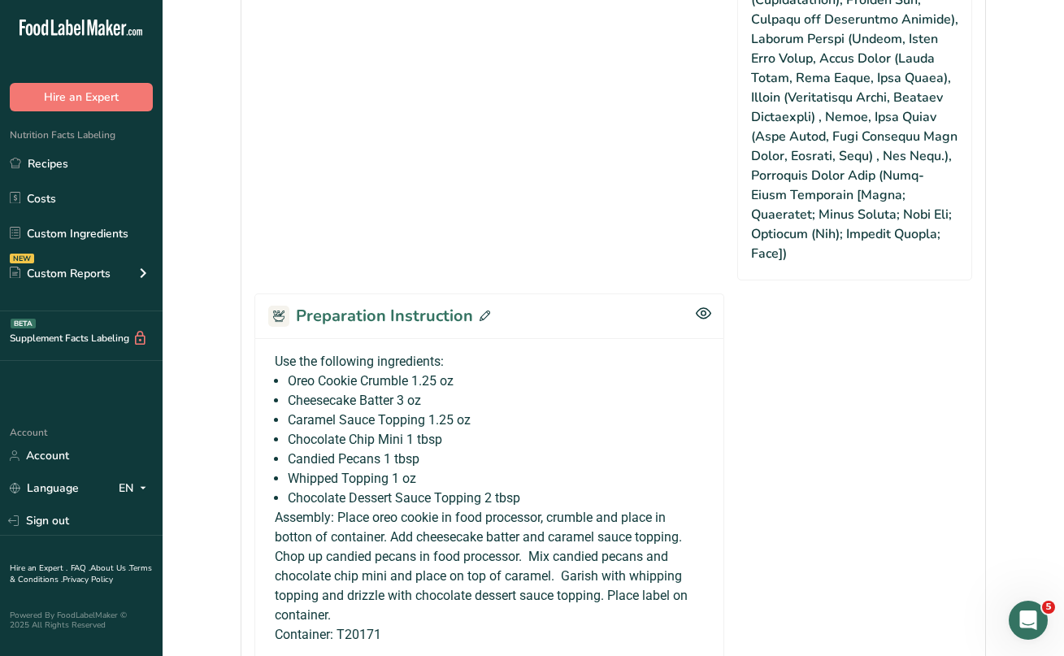
scroll to position [1627, 0]
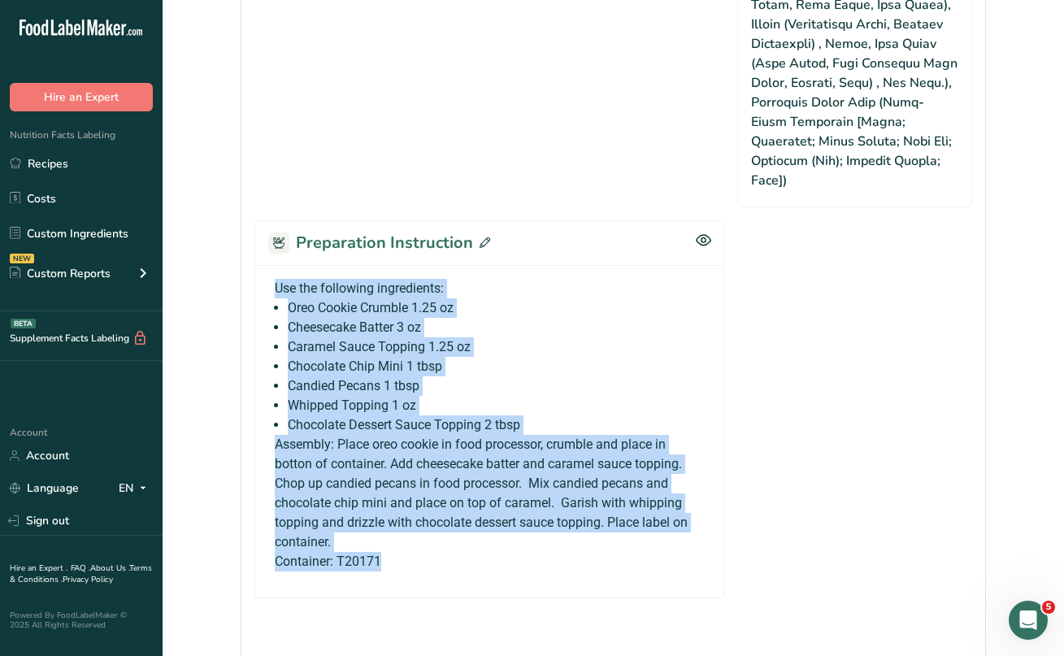
drag, startPoint x: 276, startPoint y: 267, endPoint x: 411, endPoint y: 542, distance: 306.2
click at [411, 542] on div "Use the following ingredients: Oreo Cookie Crumble 1.25 oz Cheesecake Batter 3 …" at bounding box center [489, 425] width 442 height 293
copy div "Use the following ingredients: Oreo Cookie Crumble 1.25 oz Cheesecake Batter 3 …"
click at [45, 168] on link "Recipes" at bounding box center [81, 163] width 163 height 31
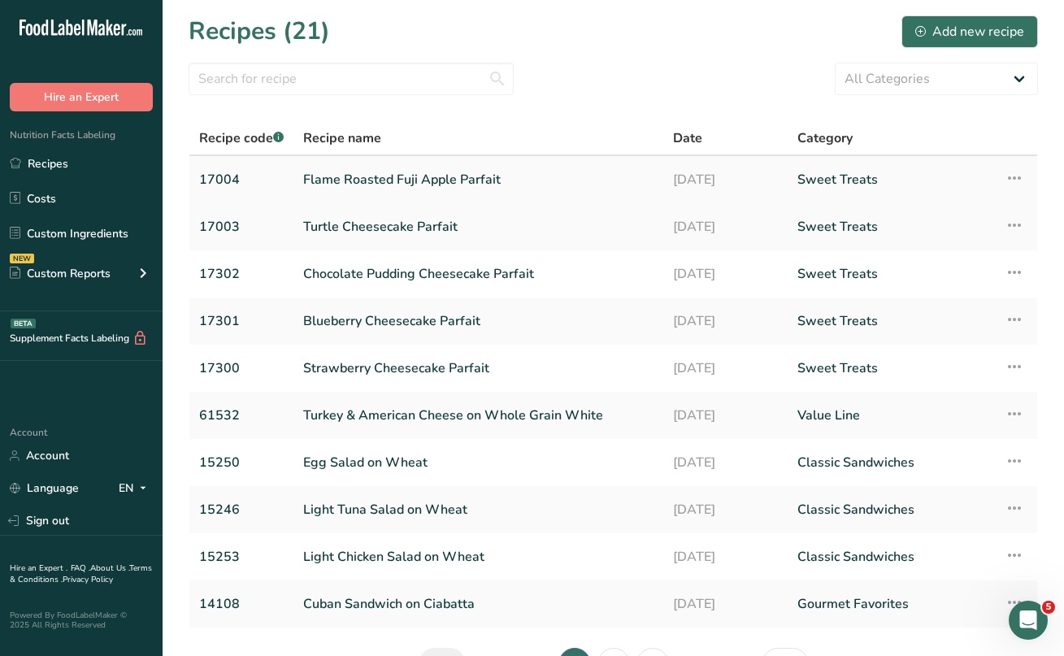
click at [376, 178] on link "Flame Roasted Fuji Apple Parfait" at bounding box center [478, 180] width 350 height 34
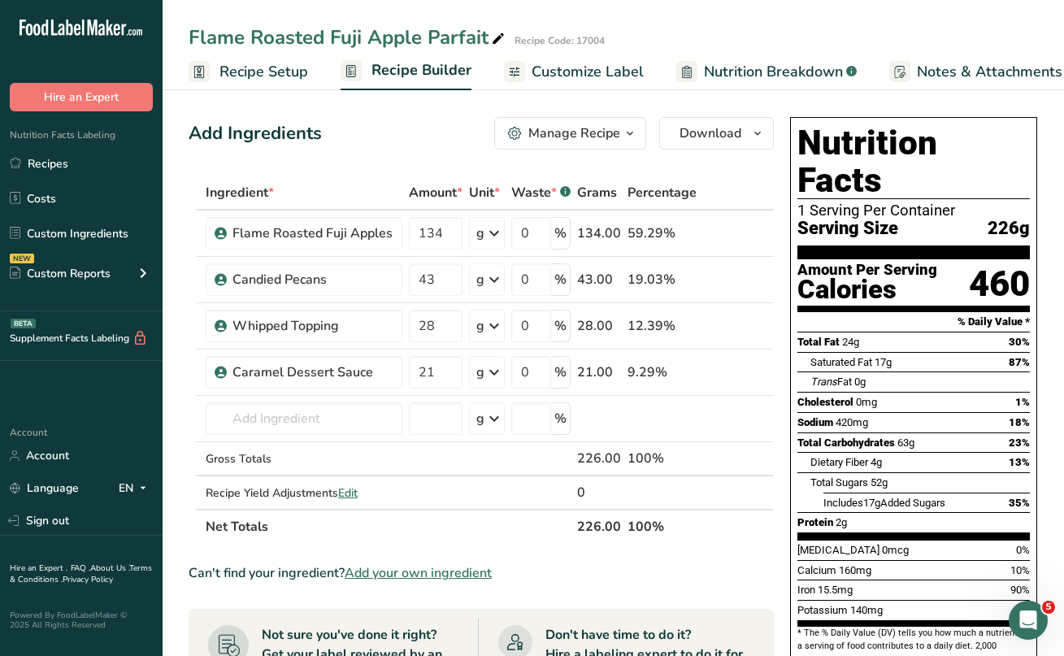
click at [598, 135] on div "Manage Recipe" at bounding box center [575, 134] width 92 height 20
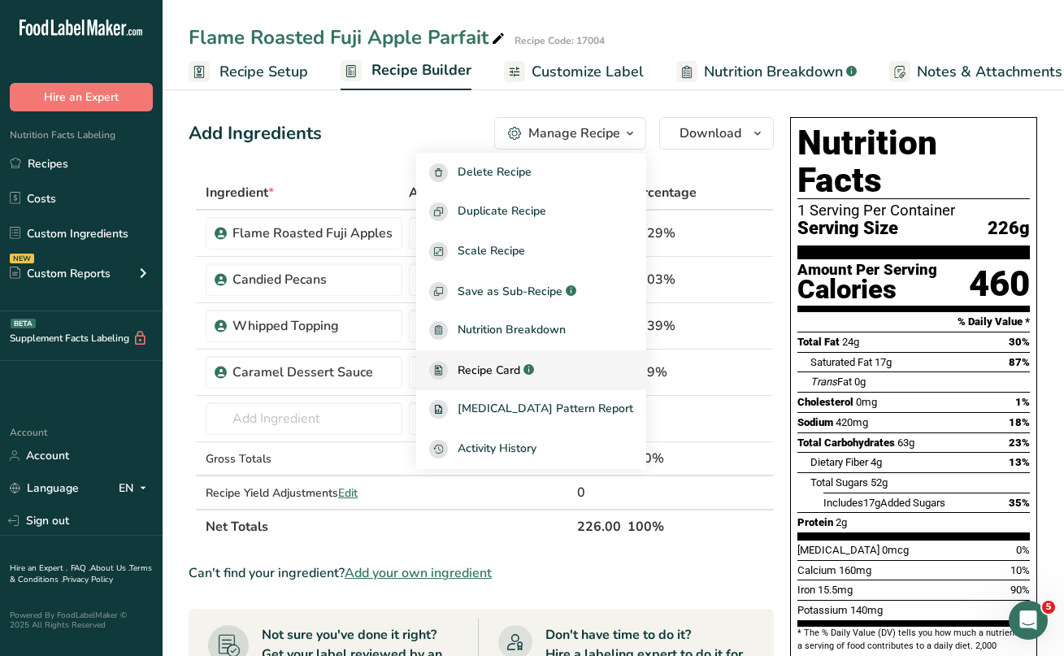
click at [520, 363] on span "Recipe Card" at bounding box center [489, 370] width 63 height 17
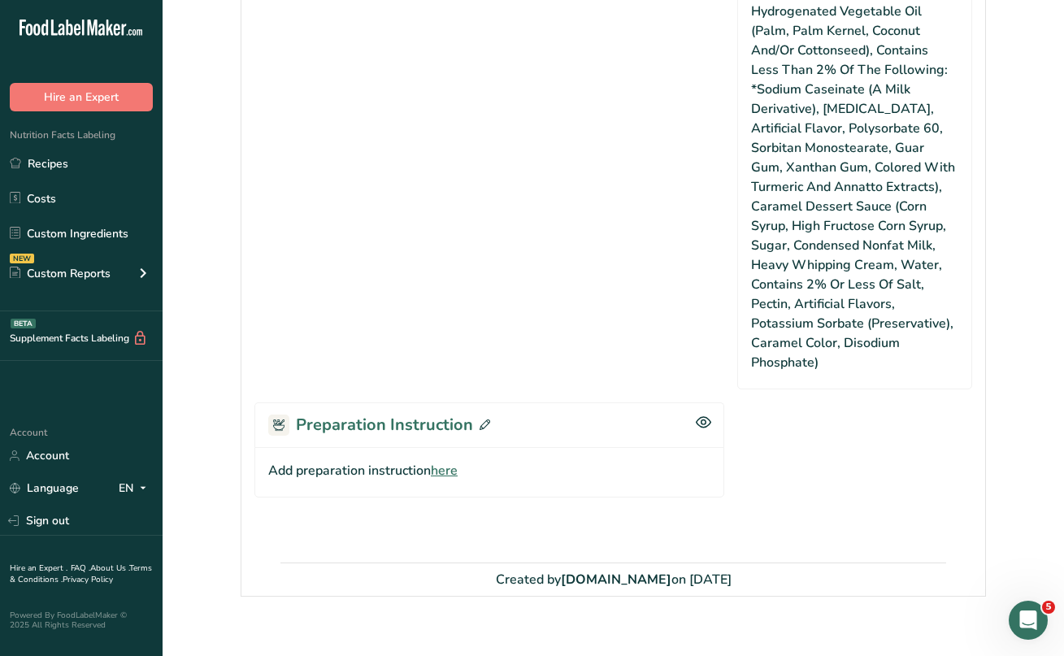
scroll to position [938, 0]
click at [482, 420] on icon at bounding box center [485, 425] width 11 height 11
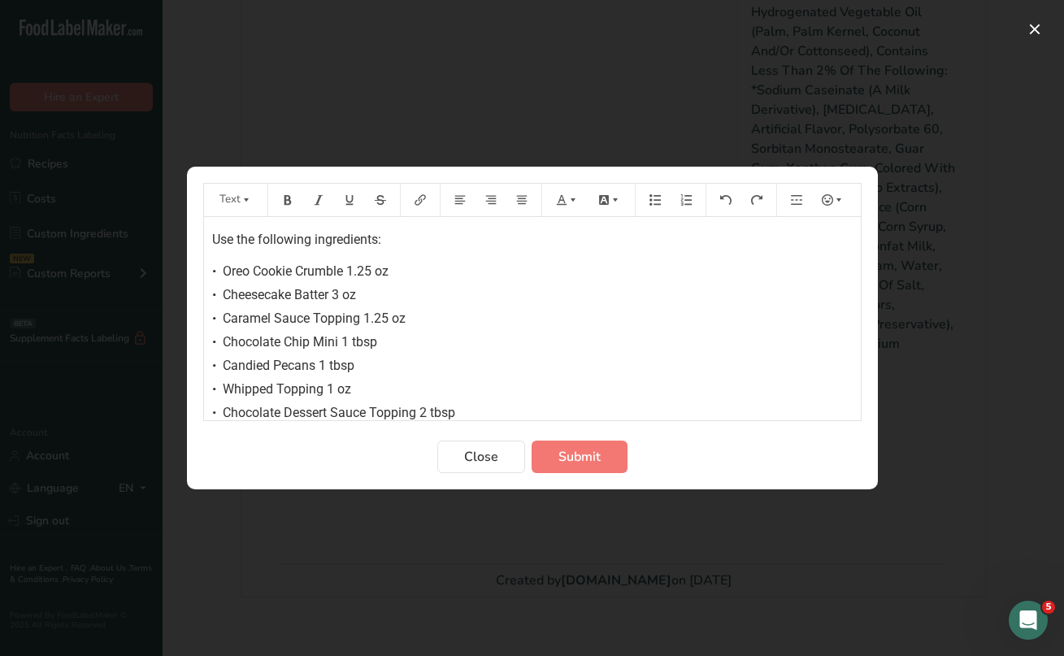
scroll to position [0, 0]
click at [220, 273] on div "• Oreo Cookie Crumble 1.25 oz" at bounding box center [532, 272] width 641 height 20
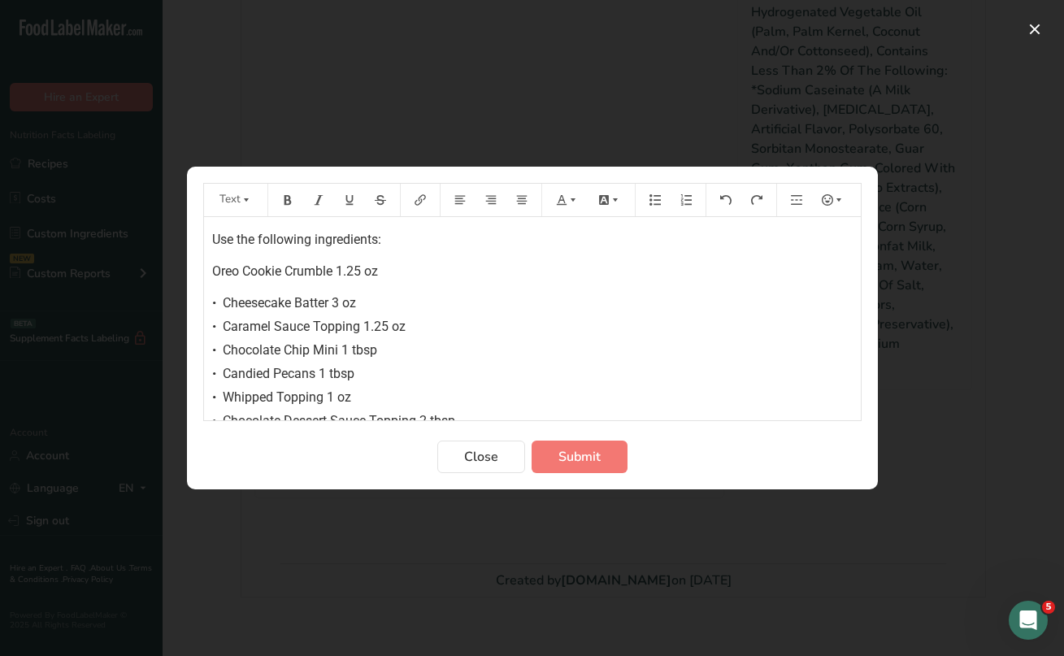
click at [224, 298] on span "Cheesecake Batter 3 oz" at bounding box center [289, 302] width 133 height 15
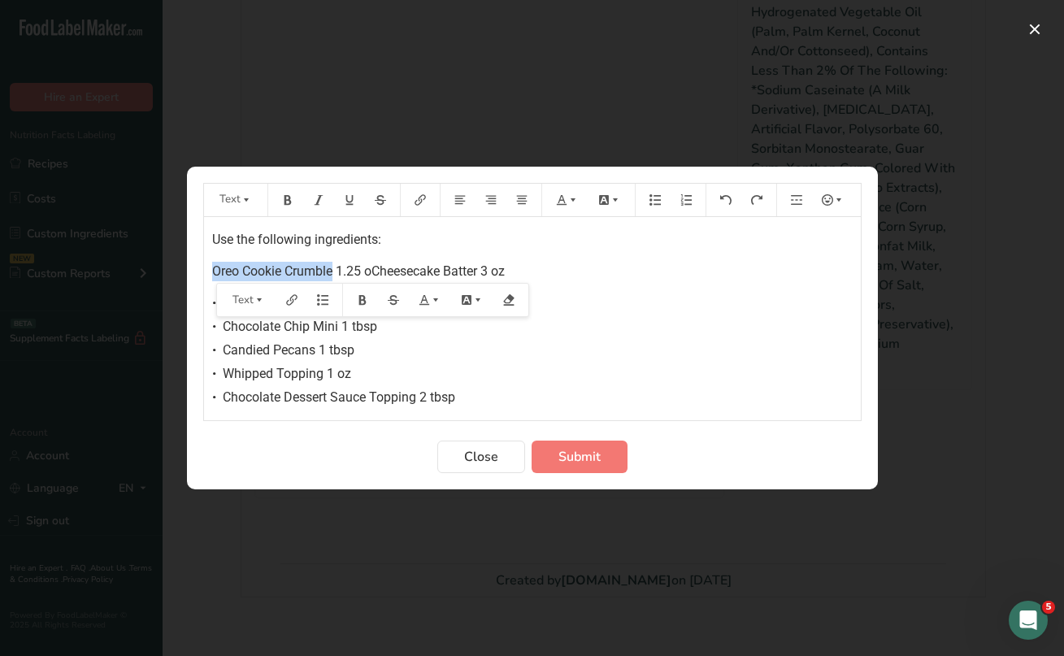
drag, startPoint x: 215, startPoint y: 272, endPoint x: 333, endPoint y: 272, distance: 117.9
click at [333, 272] on span "Oreo Cookie Crumble 1.25 oCheesecake Batter 3 oz" at bounding box center [358, 270] width 293 height 15
click at [378, 272] on span "Flame Roasted Fuji Apples 1.25 oCheesecake Batter 3 oz" at bounding box center [374, 270] width 325 height 15
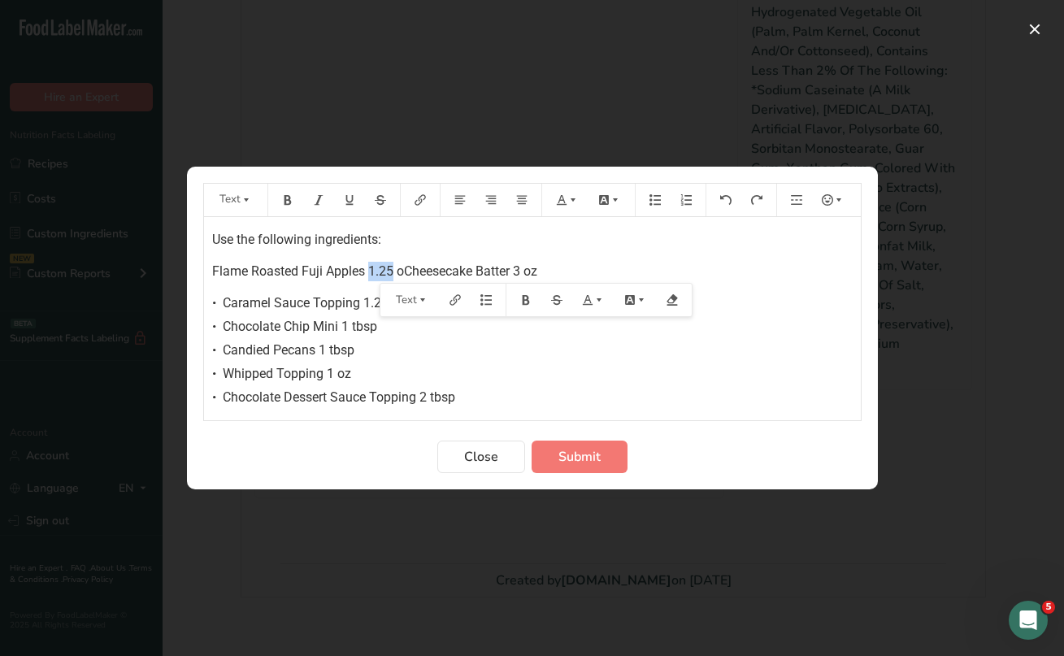
drag, startPoint x: 372, startPoint y: 271, endPoint x: 392, endPoint y: 272, distance: 20.3
click at [392, 272] on span "Flame Roasted Fuji Apples 1.25 oCheesecake Batter 3 oz" at bounding box center [374, 270] width 325 height 15
click at [381, 268] on span "Flame Roasted Fuji Apples 4/75 oCheesecake Batter 3 oz" at bounding box center [376, 270] width 328 height 15
click at [394, 270] on span "Flame Roasted Fuji Apples 4.75 oCheesecake Batter 3 oz" at bounding box center [374, 270] width 325 height 15
drag, startPoint x: 418, startPoint y: 272, endPoint x: 416, endPoint y: 329, distance: 56.9
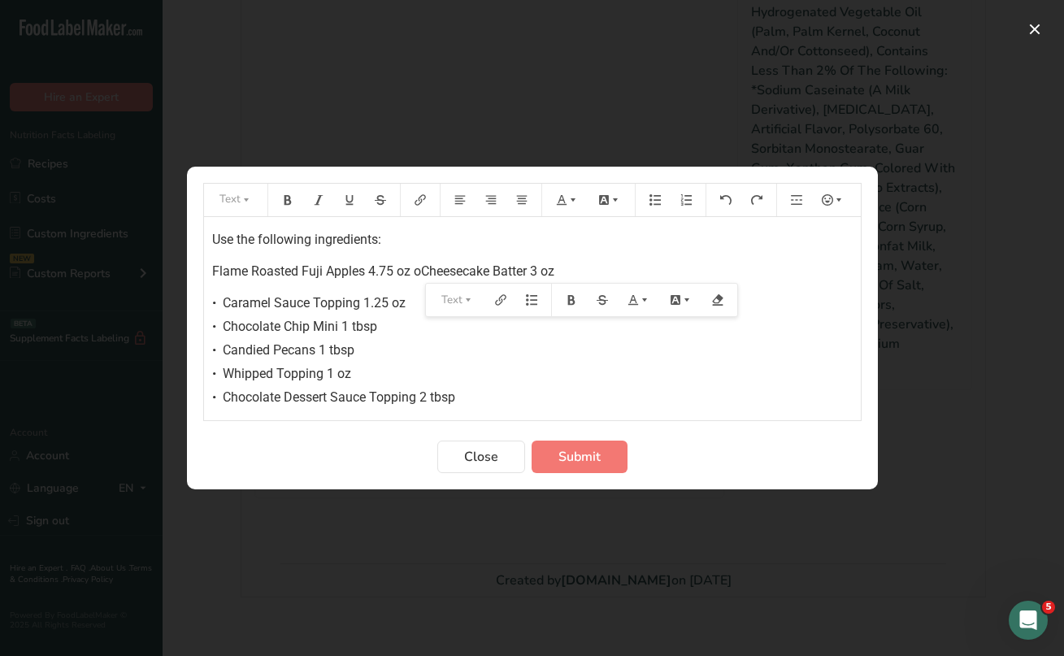
click at [416, 330] on div "Use the following ingredients: Flame Roasted Fuji Apples 4.75 oz oCheesecake Ba…" at bounding box center [532, 373] width 657 height 312
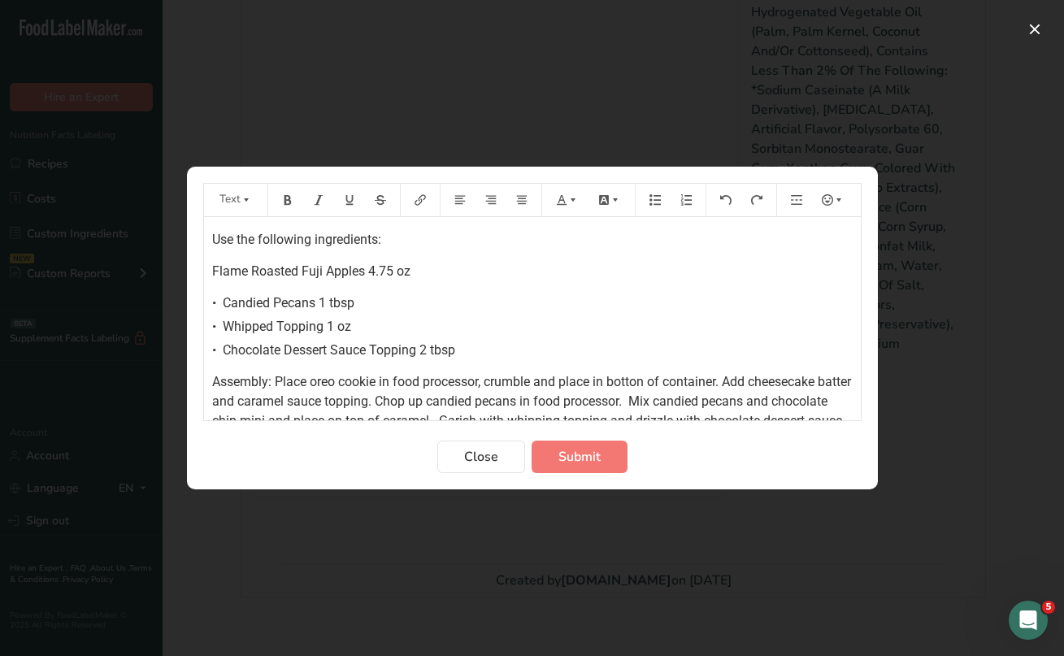
click at [220, 302] on div "• Candied Pecans 1 tbsp" at bounding box center [532, 304] width 641 height 20
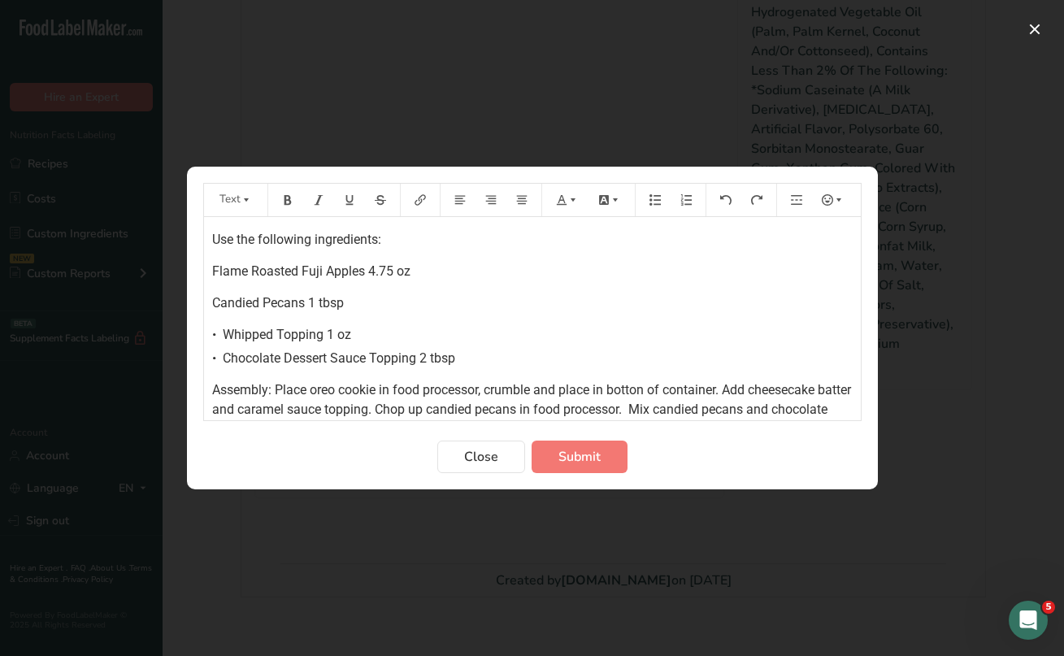
click at [223, 333] on span "Whipped Topping 1 oz" at bounding box center [287, 334] width 128 height 15
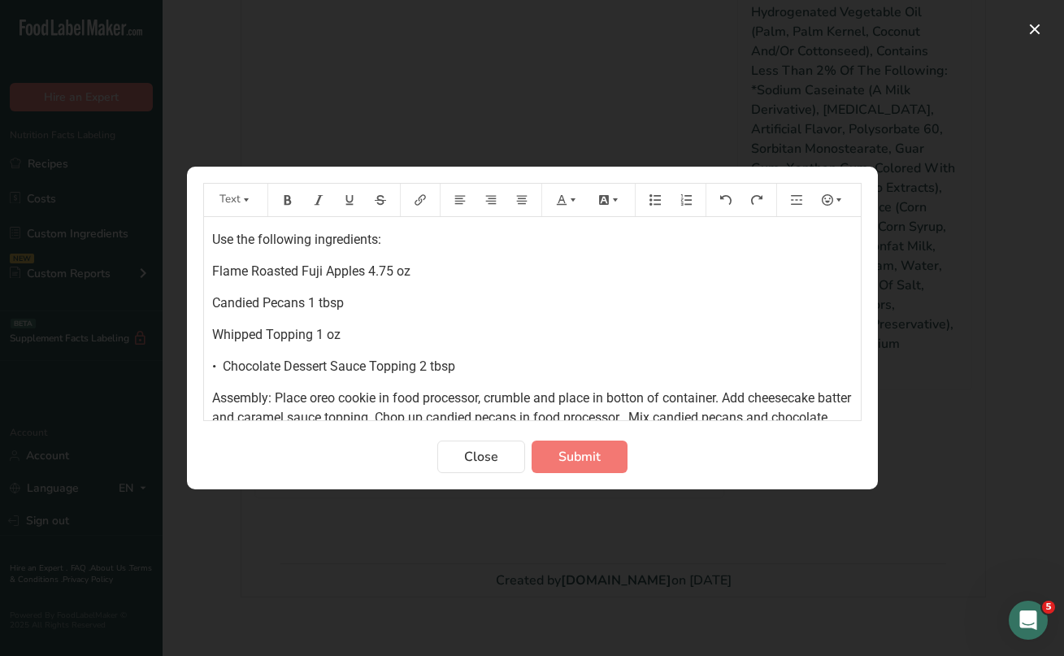
click at [223, 365] on span "Chocolate Dessert Sauce Topping 2 tbsp" at bounding box center [339, 366] width 233 height 15
click at [559, 447] on span "Submit" at bounding box center [580, 457] width 42 height 20
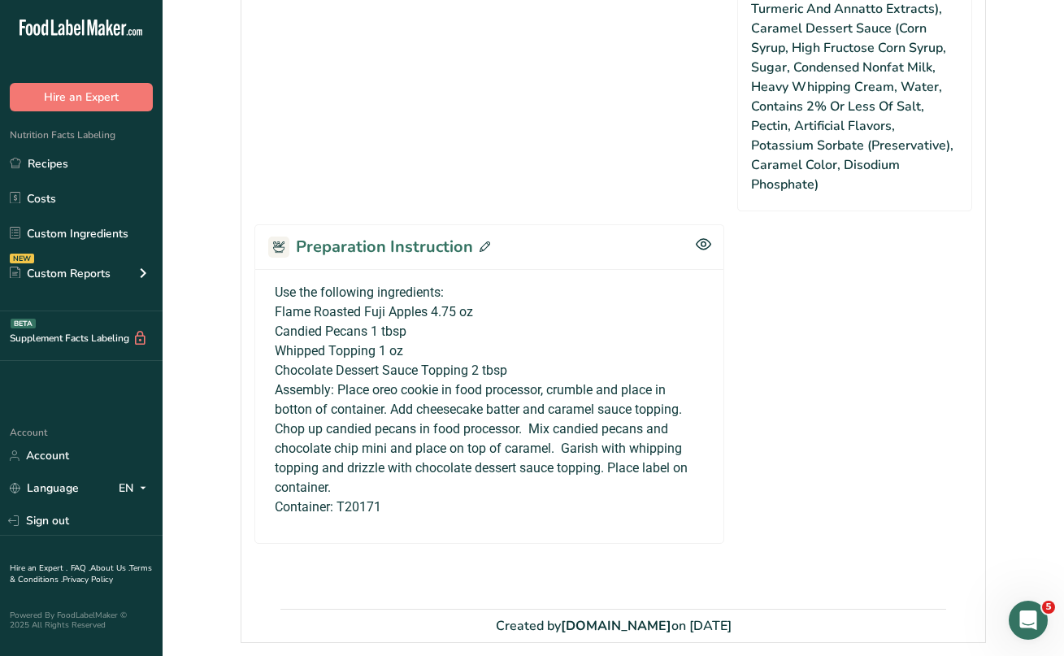
scroll to position [1116, 0]
click at [481, 242] on icon at bounding box center [485, 247] width 11 height 11
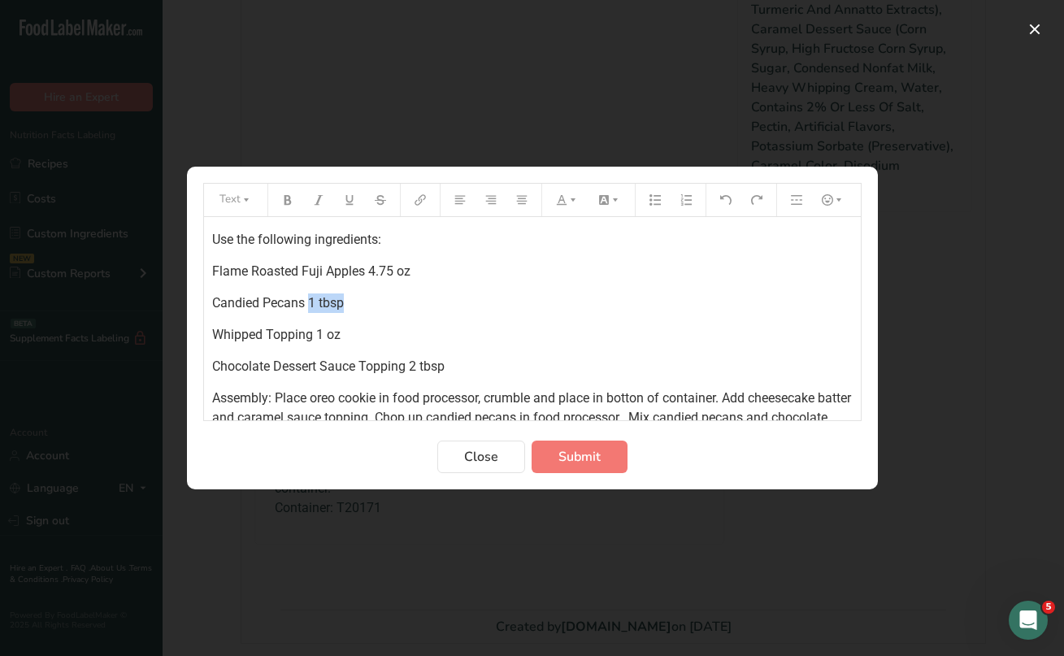
drag, startPoint x: 310, startPoint y: 299, endPoint x: 350, endPoint y: 300, distance: 39.9
click at [350, 300] on p "Candied Pecans 1 tbsp" at bounding box center [532, 304] width 641 height 20
drag, startPoint x: 210, startPoint y: 367, endPoint x: 268, endPoint y: 370, distance: 58.6
click at [268, 370] on div "Use the following ingredients: Flame Roasted Fuji Apples 4.75 oz Candied Pecans…" at bounding box center [532, 357] width 657 height 281
drag, startPoint x: 214, startPoint y: 270, endPoint x: 448, endPoint y: 373, distance: 255.9
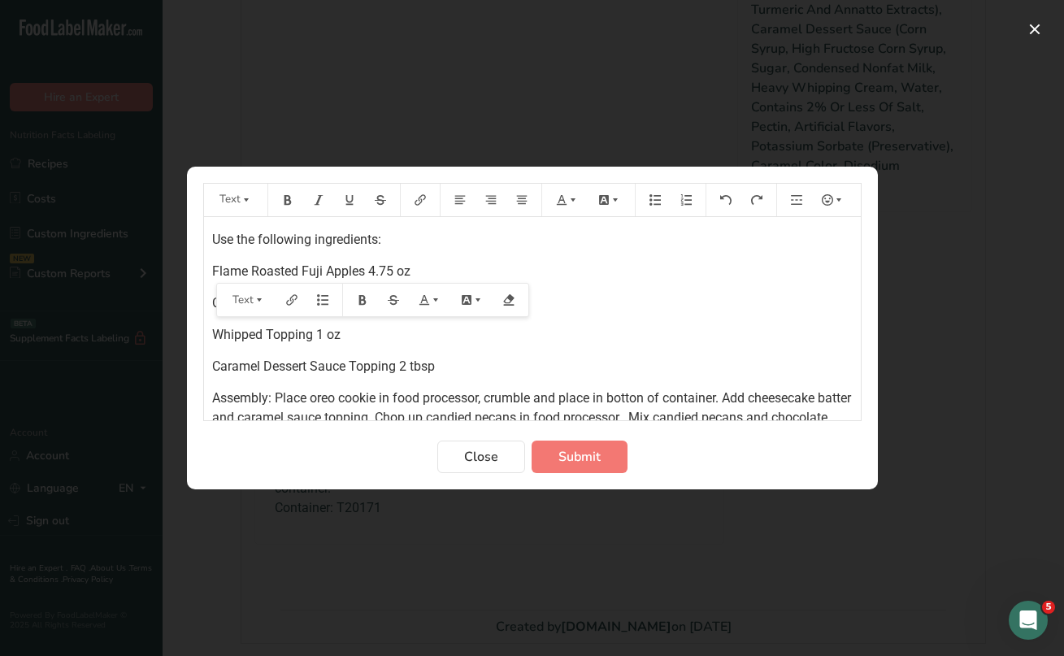
click at [448, 373] on div "Use the following ingredients: Flame Roasted Fuji Apples 4.75 oz Candied Pecans…" at bounding box center [532, 357] width 657 height 281
click at [658, 198] on icon "Preparation instructions modal" at bounding box center [655, 199] width 11 height 11
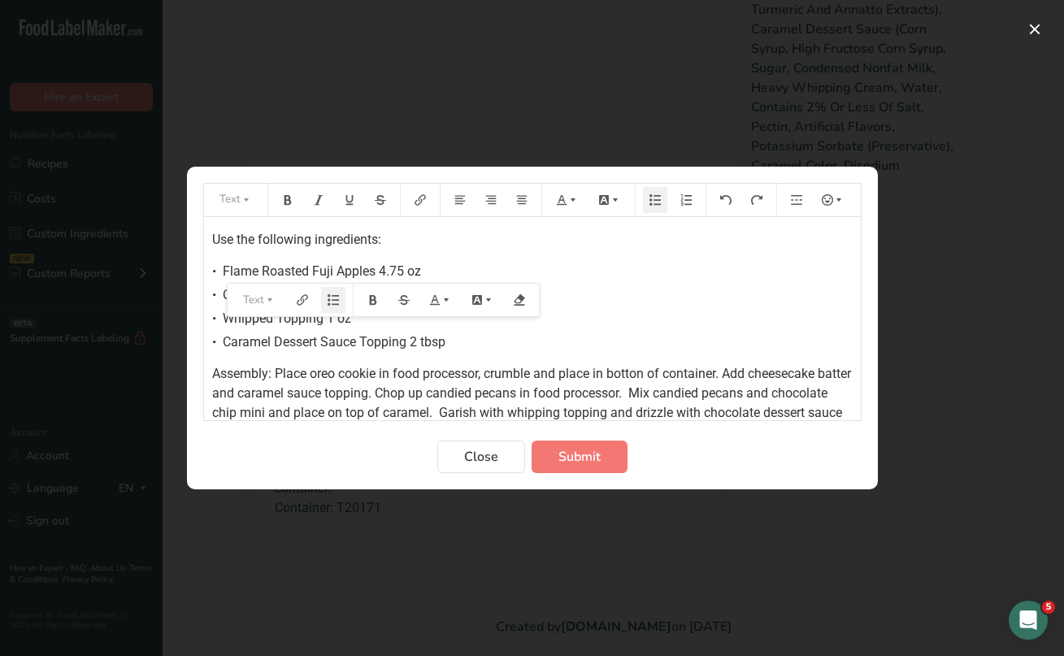
click at [569, 348] on div "• Caramel Dessert Sauce Topping 2 tbsp" at bounding box center [532, 343] width 641 height 20
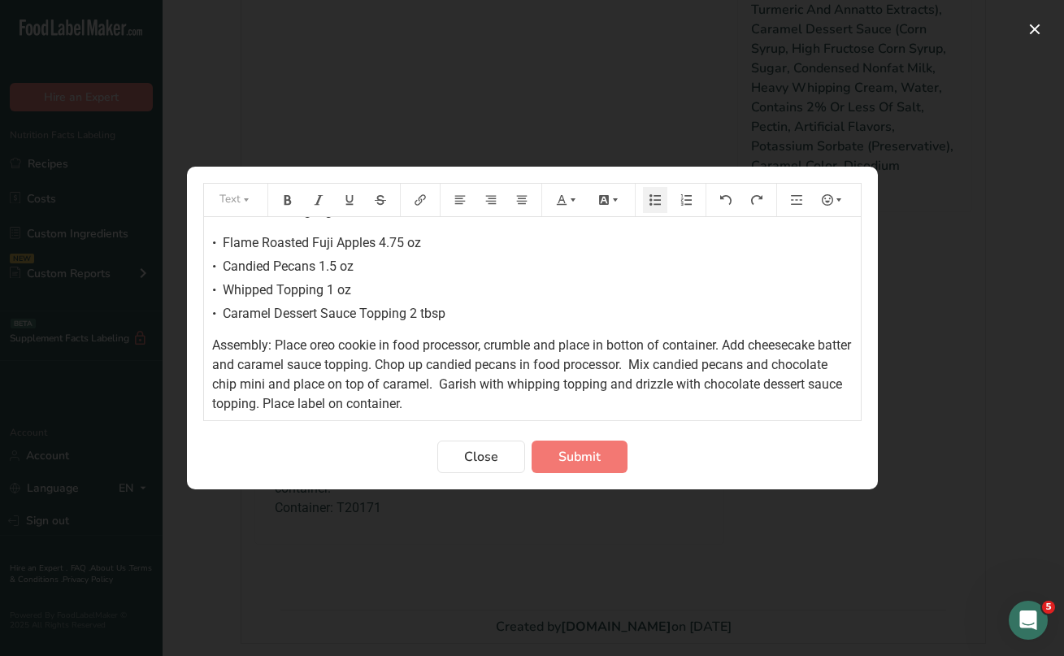
scroll to position [46, 0]
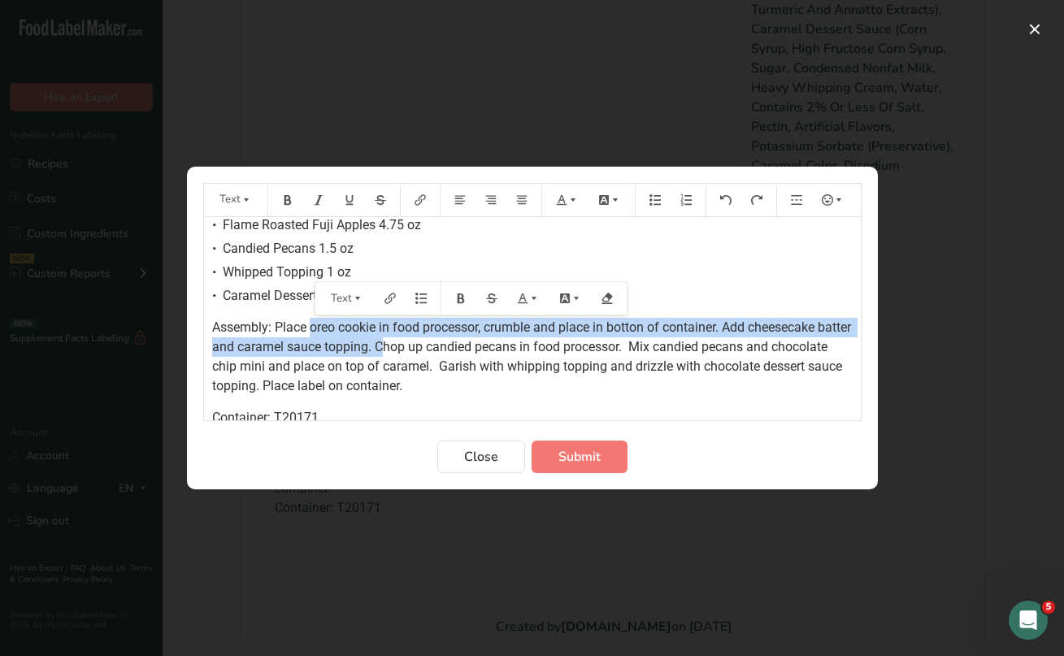
drag, startPoint x: 311, startPoint y: 329, endPoint x: 417, endPoint y: 348, distance: 108.1
click at [417, 348] on span "Assembly: Place oreo cookie in food processor, crumble and place in botton of c…" at bounding box center [533, 357] width 642 height 74
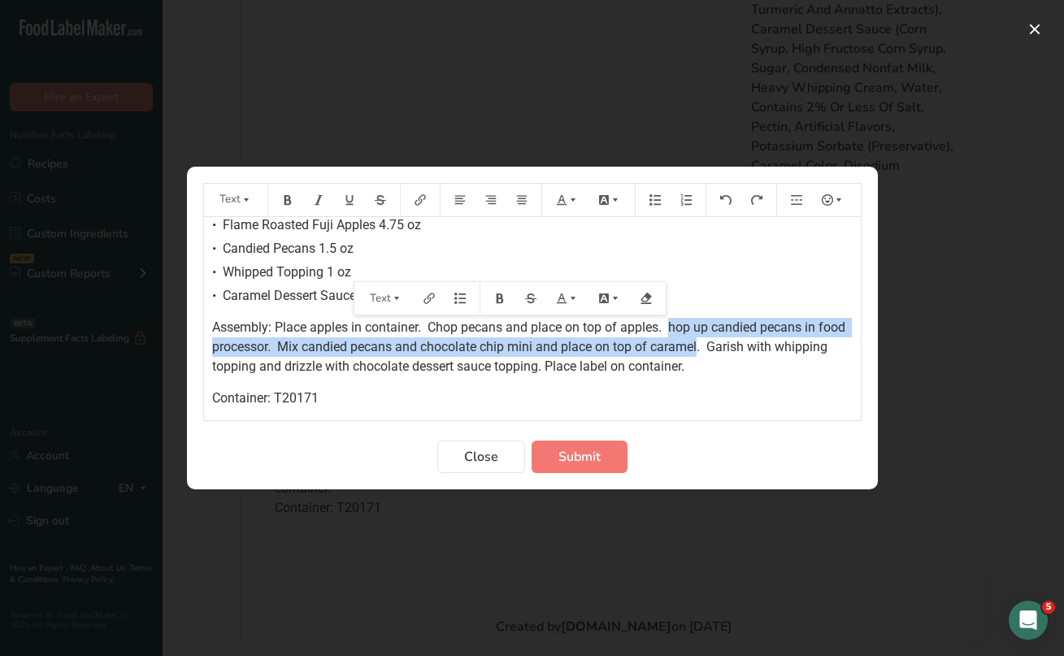
drag, startPoint x: 672, startPoint y: 324, endPoint x: 701, endPoint y: 342, distance: 34.7
click at [701, 342] on span "Assembly: Place apples in container. Chop pecans and place on top of apples. ho…" at bounding box center [530, 347] width 637 height 54
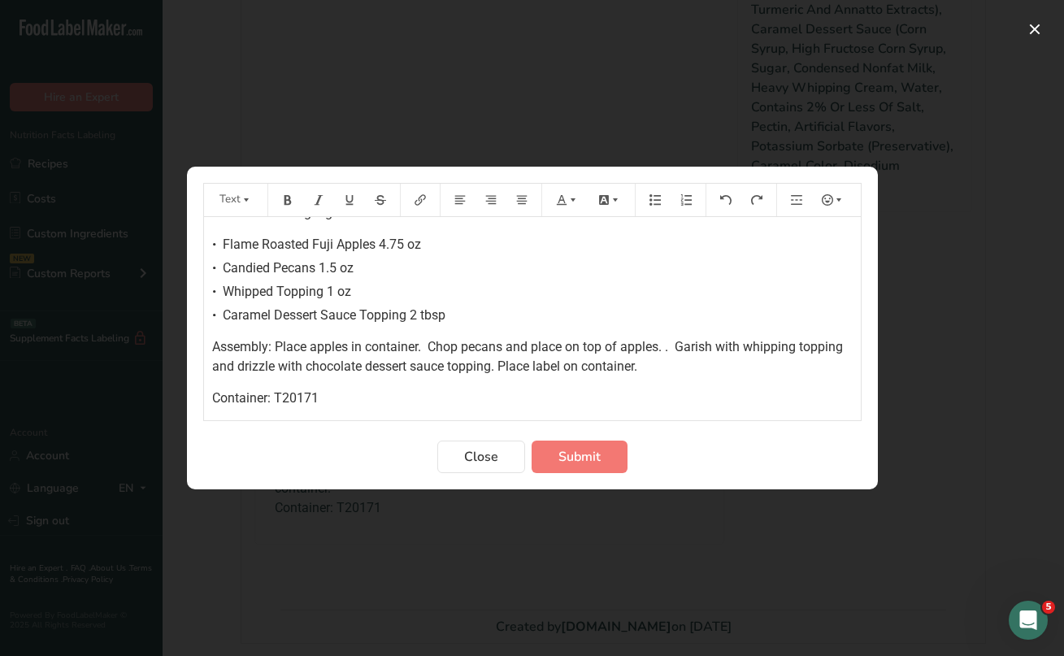
click at [676, 345] on span "Assembly: Place apples in container. Chop pecans and place on top of apples. . …" at bounding box center [529, 356] width 634 height 35
drag, startPoint x: 307, startPoint y: 363, endPoint x: 362, endPoint y: 368, distance: 55.5
click at [362, 368] on span "Assembly: Place apples in container. Chop pecans and place on top of apples. Ga…" at bounding box center [524, 356] width 624 height 35
click at [241, 363] on span "Assembly: Place apples in container. Chop pecans and place on top of apples. Ga…" at bounding box center [524, 356] width 624 height 35
click at [239, 362] on span "Assembly: Place apples in container. Chop pecans and place on top of apples. Ga…" at bounding box center [524, 356] width 624 height 35
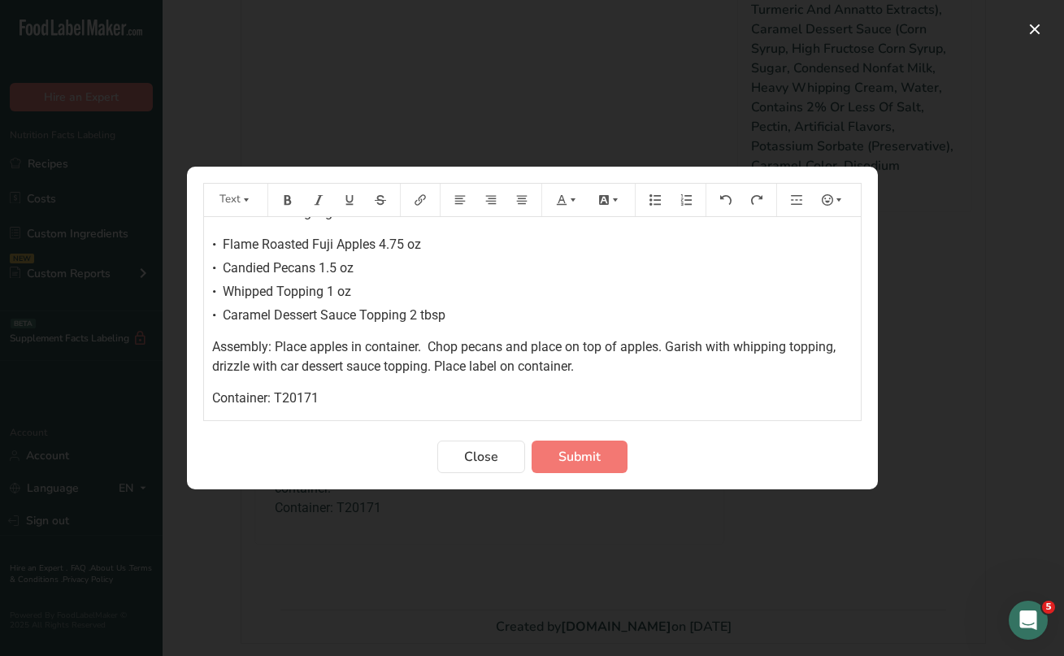
click at [298, 368] on span "Assembly: Place apples in container. Chop pecans and place on top of apples. Ga…" at bounding box center [525, 356] width 627 height 35
click at [461, 368] on span "Assembly: Place apples in container. Chop pecans and place on top of apples. Ga…" at bounding box center [525, 356] width 627 height 35
click at [697, 365] on span "Assembly: Place apples in container. Chop pecans and place on top of apples. Ga…" at bounding box center [525, 356] width 627 height 35
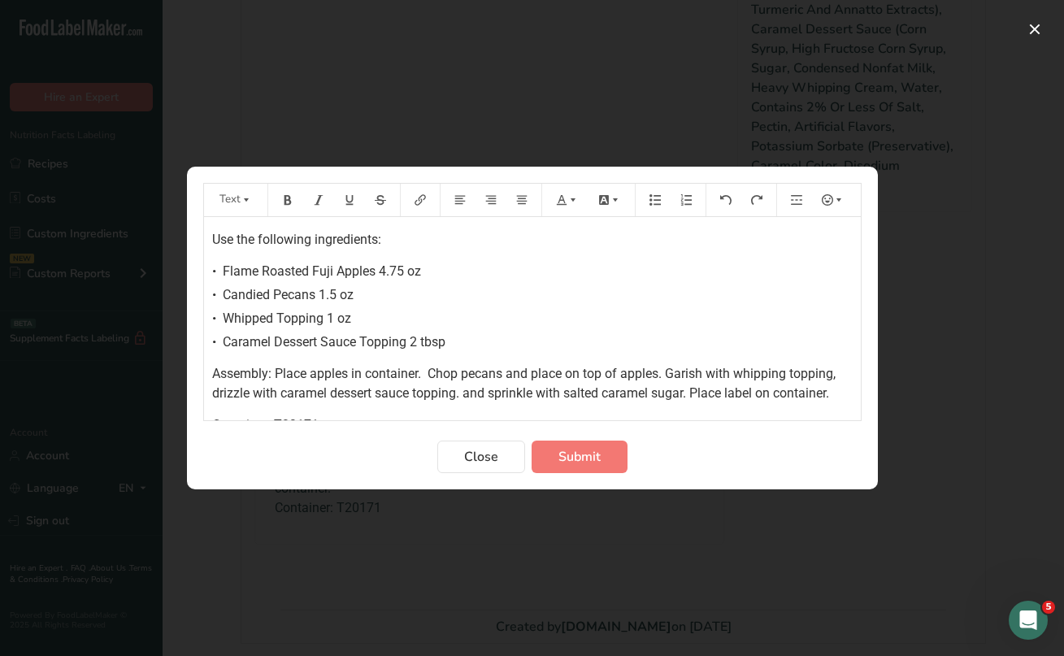
scroll to position [0, 0]
click at [559, 459] on span "Submit" at bounding box center [580, 457] width 42 height 20
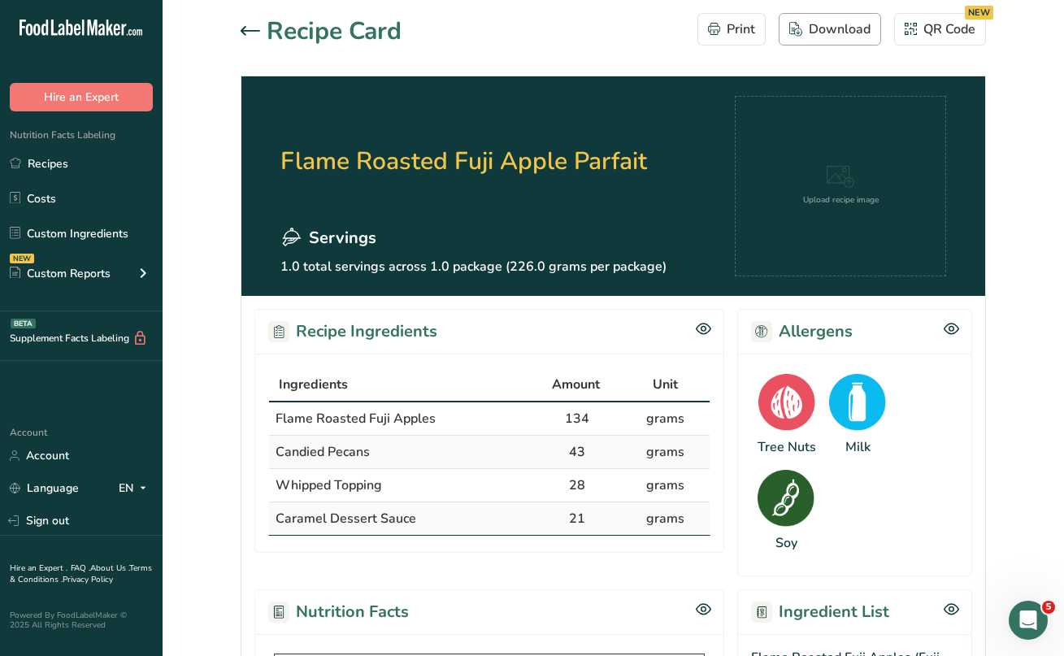
click at [834, 25] on div "Download" at bounding box center [830, 30] width 81 height 20
